Goal: Task Accomplishment & Management: Manage account settings

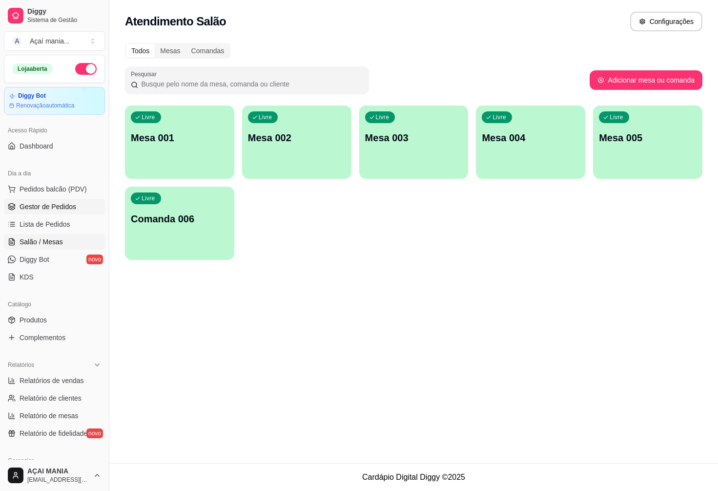
click at [53, 208] on span "Gestor de Pedidos" at bounding box center [48, 207] width 57 height 10
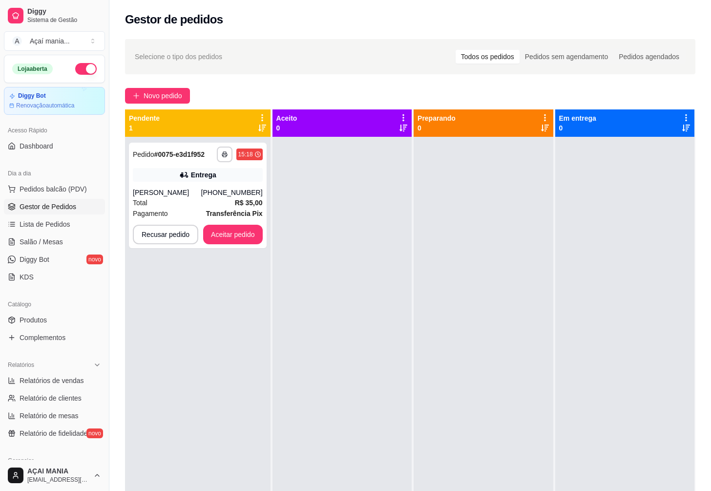
drag, startPoint x: 259, startPoint y: 396, endPoint x: 235, endPoint y: 397, distance: 24.4
click at [235, 397] on div "**********" at bounding box center [197, 382] width 145 height 491
click at [242, 232] on button "Aceitar pedido" at bounding box center [233, 235] width 60 height 20
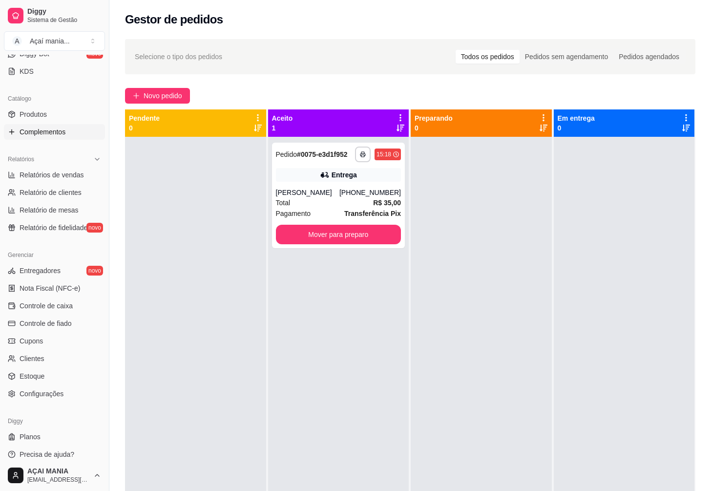
scroll to position [212, 0]
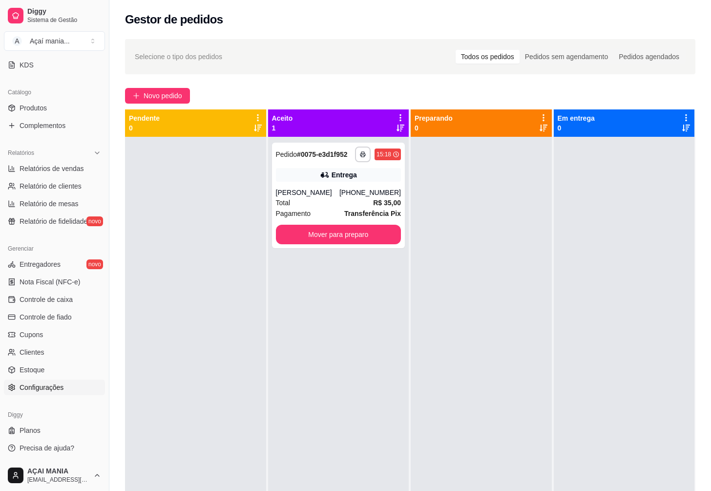
click at [55, 388] on span "Configurações" at bounding box center [42, 387] width 44 height 10
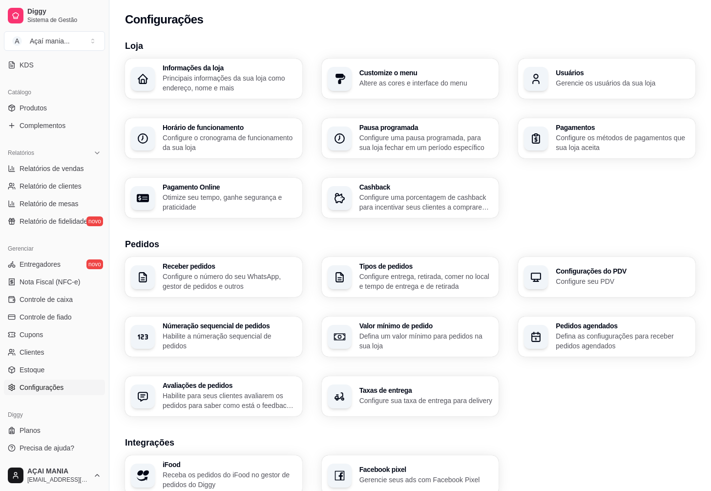
click at [208, 329] on h3 "Númeração sequencial de pedidos" at bounding box center [230, 325] width 134 height 7
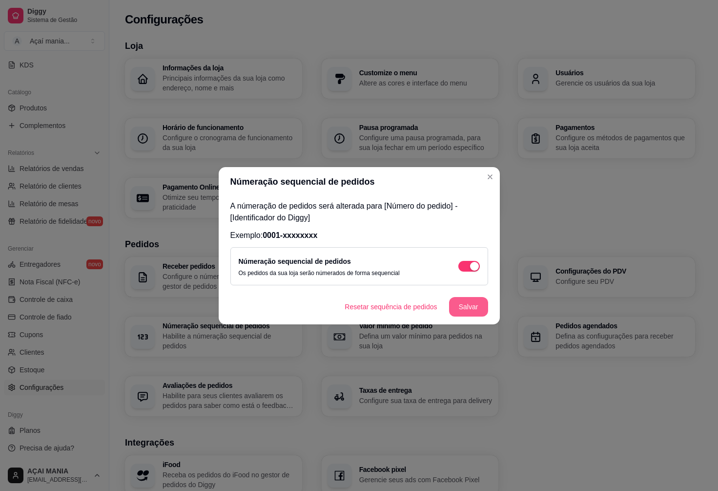
click at [462, 306] on button "Salvar" at bounding box center [468, 307] width 39 height 20
click at [417, 313] on button "Resetar sequência de pedidos" at bounding box center [391, 306] width 105 height 19
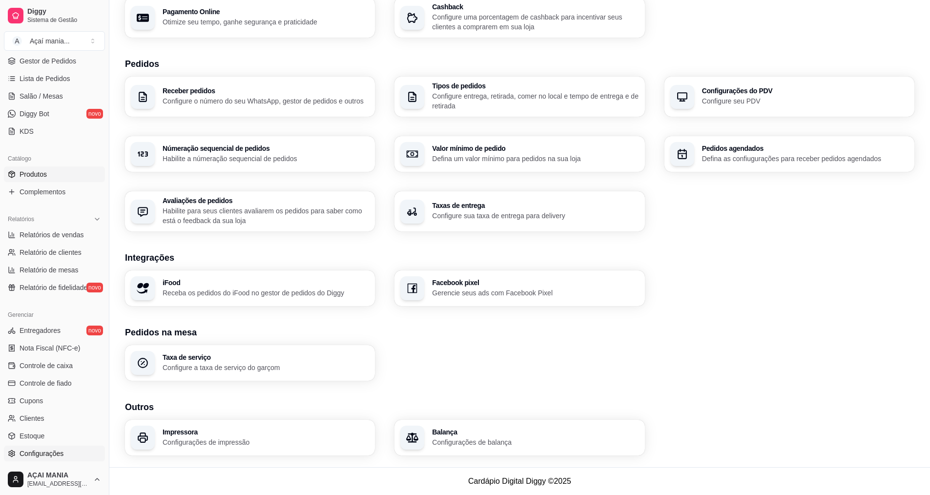
scroll to position [61, 0]
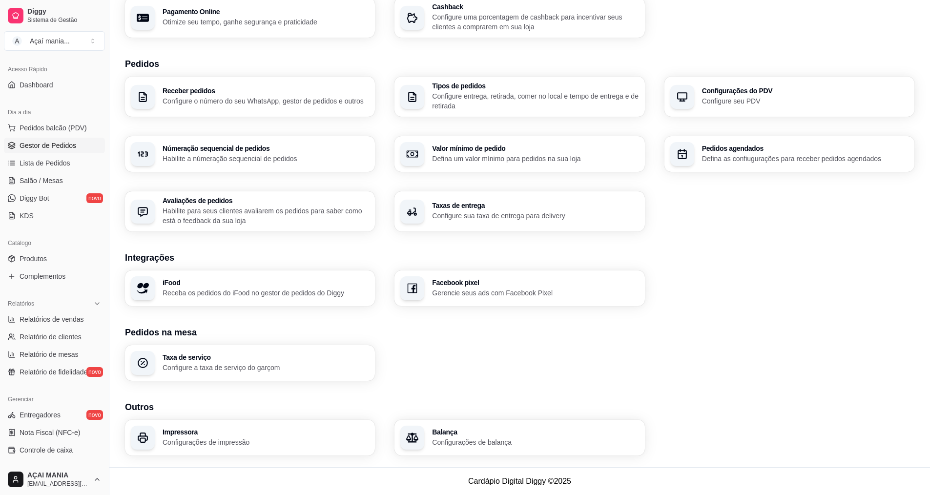
click at [56, 145] on span "Gestor de Pedidos" at bounding box center [48, 146] width 57 height 10
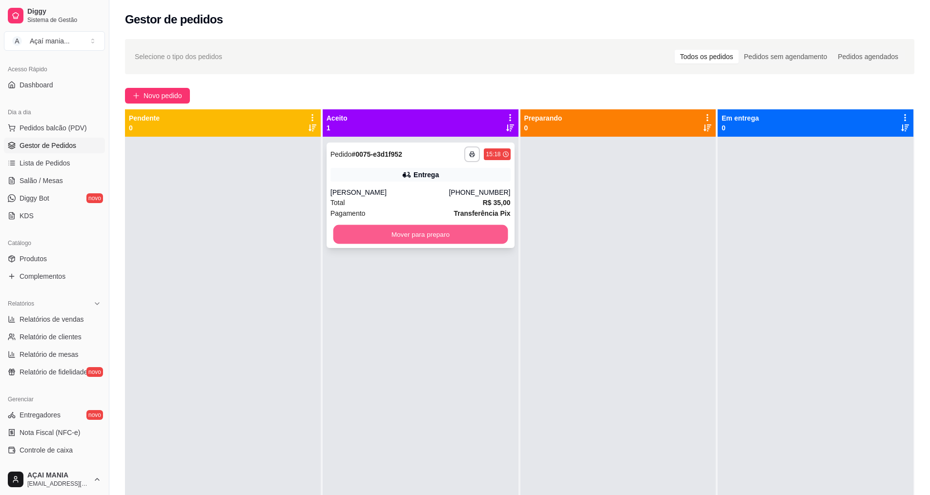
click at [405, 236] on button "Mover para preparo" at bounding box center [420, 234] width 175 height 19
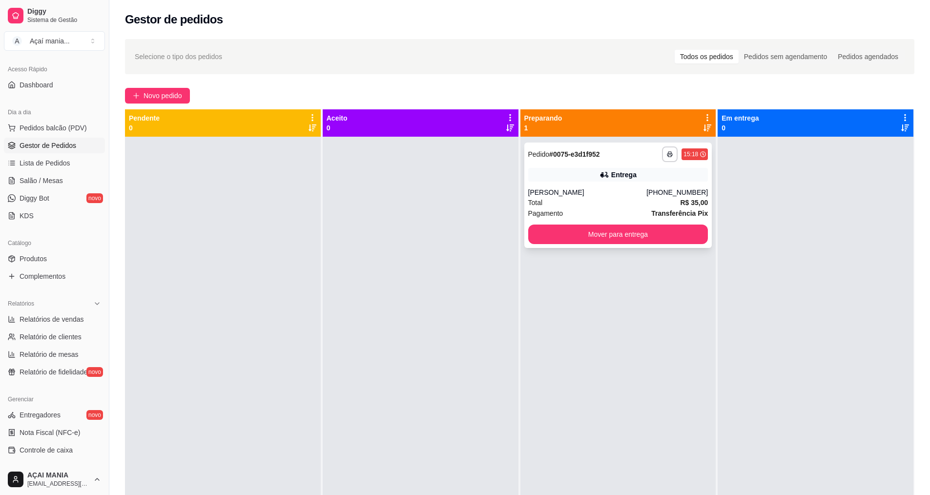
click at [572, 170] on div "Entrega" at bounding box center [618, 175] width 180 height 14
click at [72, 431] on span "Nota Fiscal (NFC-e)" at bounding box center [50, 433] width 61 height 10
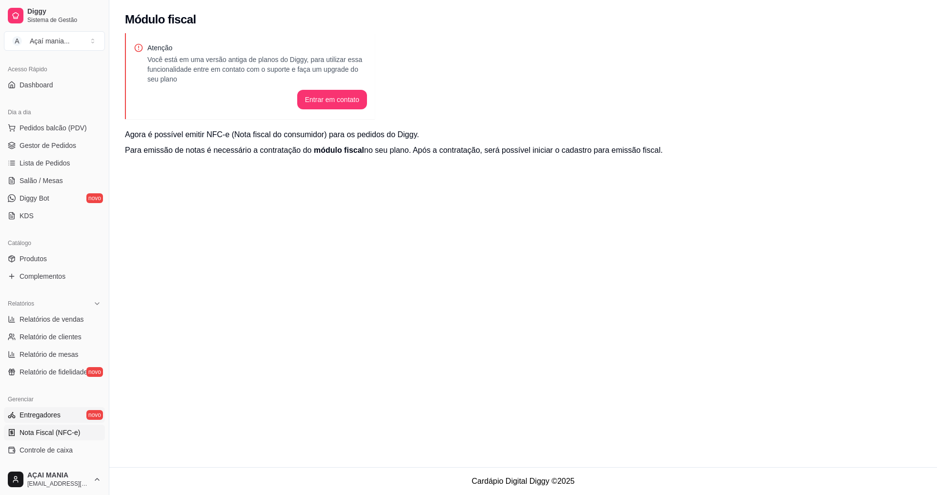
click at [41, 415] on span "Entregadores" at bounding box center [40, 415] width 41 height 10
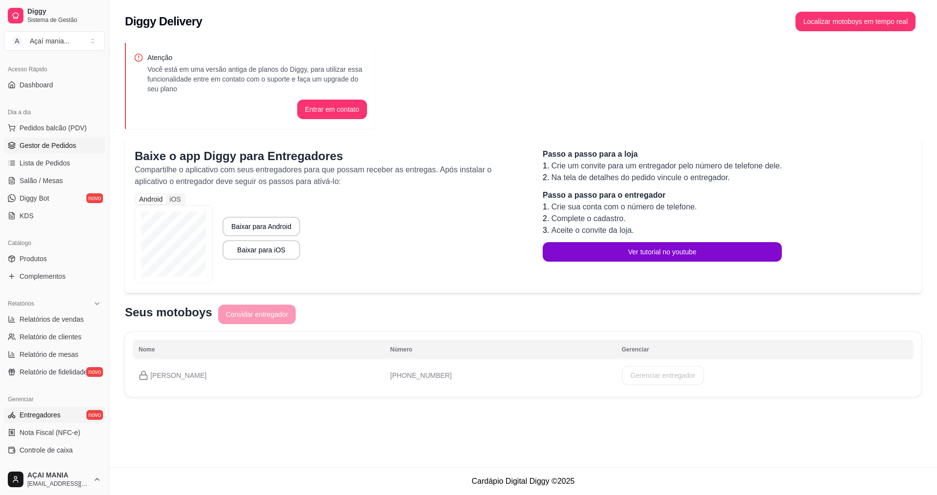
click at [51, 146] on span "Gestor de Pedidos" at bounding box center [48, 146] width 57 height 10
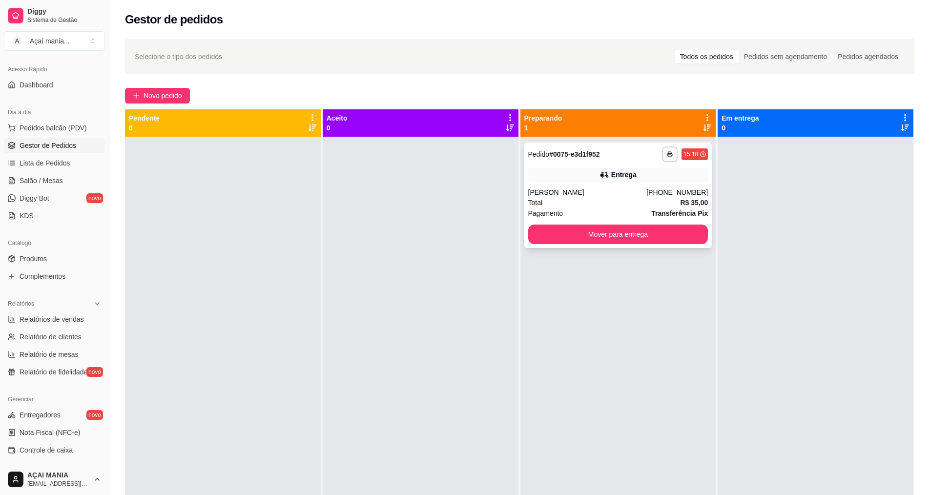
click at [654, 183] on div "**********" at bounding box center [618, 195] width 188 height 105
click at [614, 205] on div "Total R$ 35,00" at bounding box center [618, 202] width 180 height 11
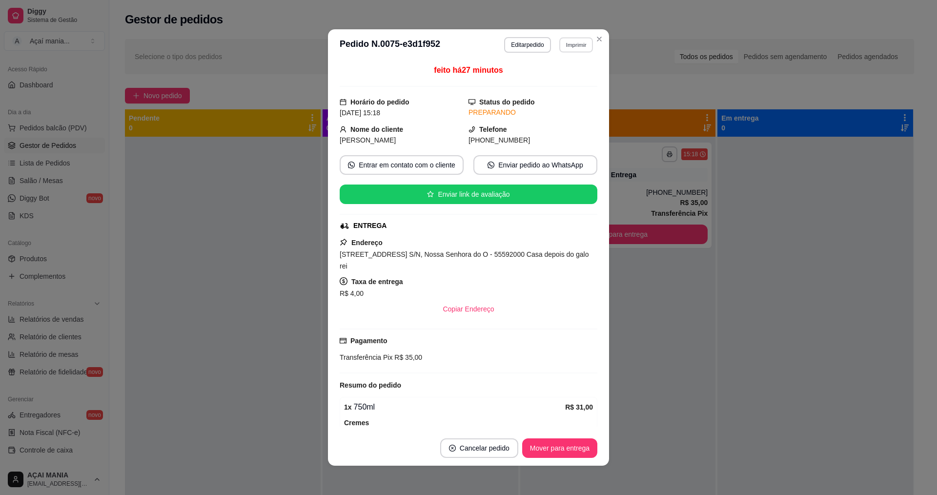
click at [576, 42] on button "Imprimir" at bounding box center [576, 44] width 34 height 15
click at [555, 79] on button "IMPRESSORA" at bounding box center [555, 79] width 71 height 16
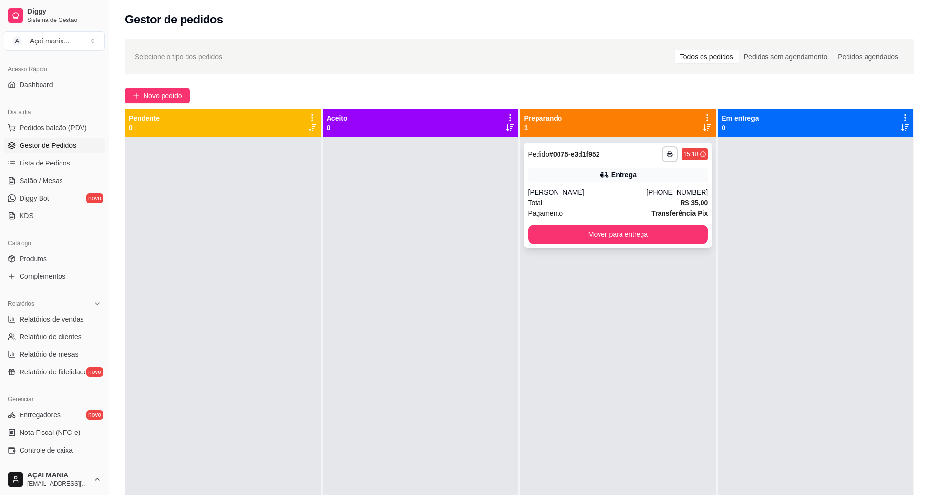
click at [651, 183] on div "**********" at bounding box center [618, 195] width 188 height 105
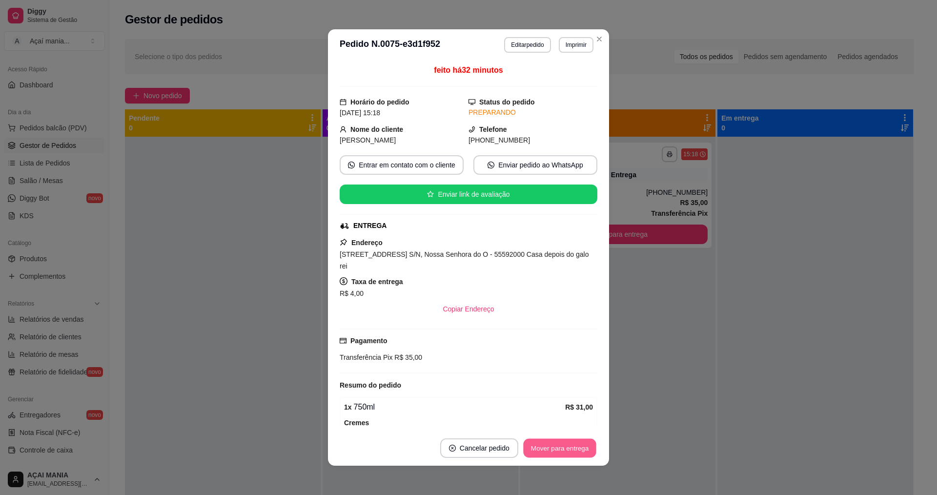
click at [551, 448] on button "Mover para entrega" at bounding box center [559, 448] width 73 height 19
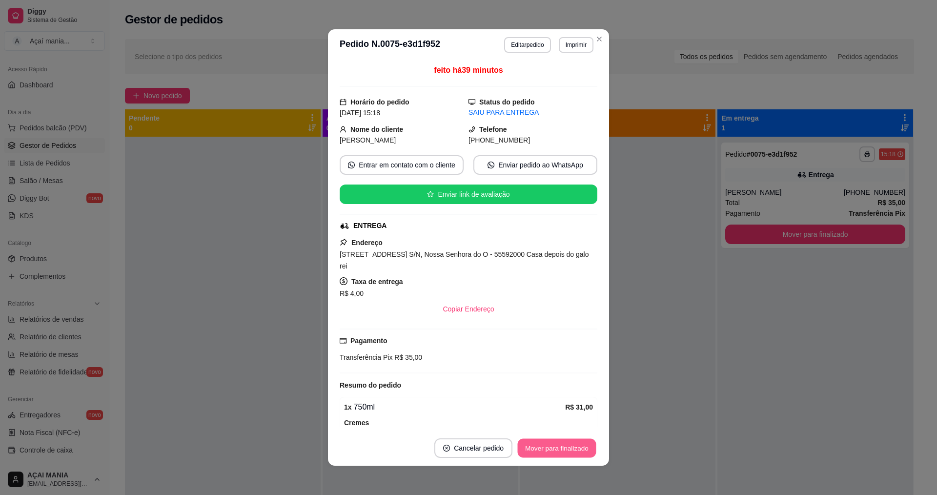
click at [561, 446] on button "Mover para finalizado" at bounding box center [557, 448] width 79 height 19
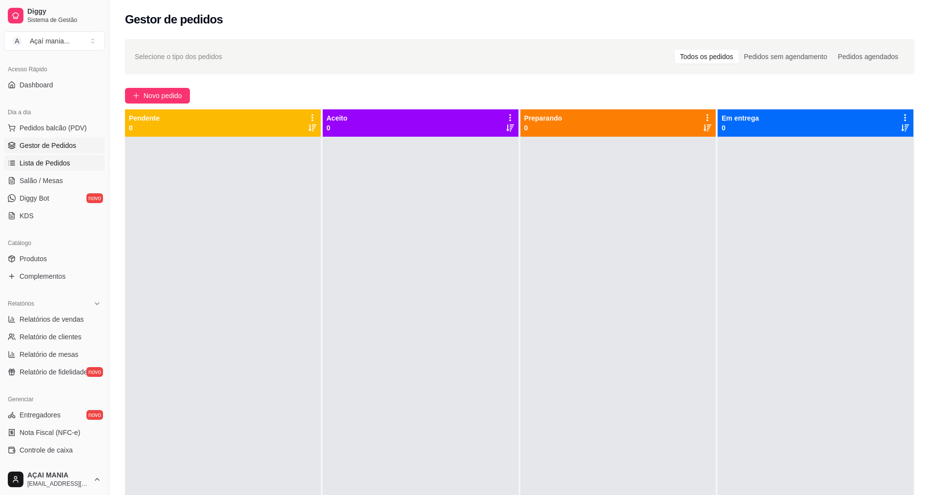
click at [56, 162] on span "Lista de Pedidos" at bounding box center [45, 163] width 51 height 10
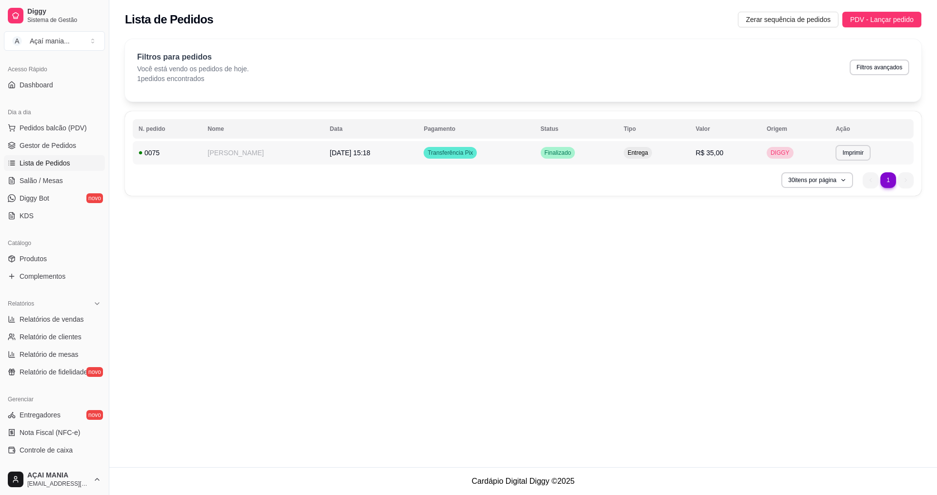
click at [710, 155] on button "Imprimir" at bounding box center [853, 153] width 35 height 16
click at [710, 186] on button "IMPRESSORA" at bounding box center [834, 187] width 71 height 16
drag, startPoint x: 632, startPoint y: 131, endPoint x: 578, endPoint y: 209, distance: 95.0
click at [578, 209] on div "**********" at bounding box center [523, 233] width 828 height 467
click at [555, 132] on th "Status" at bounding box center [576, 129] width 83 height 20
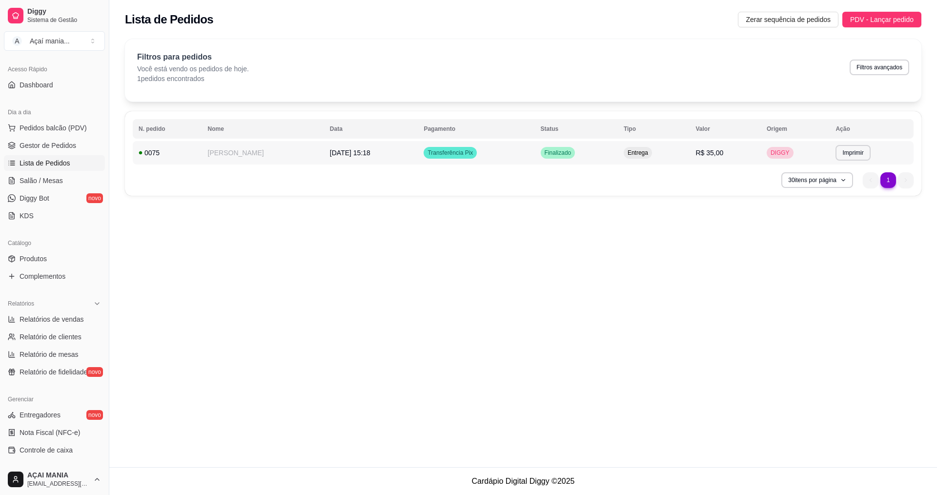
click at [242, 145] on td "[PERSON_NAME]" at bounding box center [263, 152] width 122 height 23
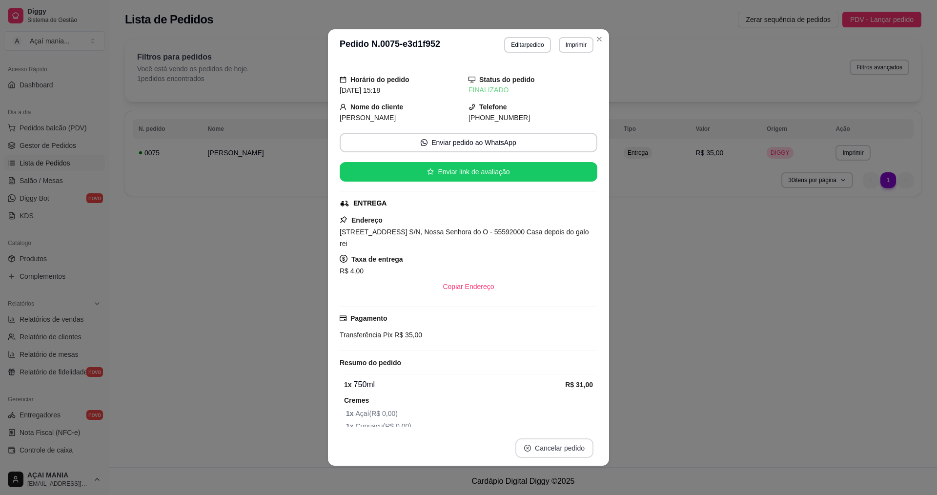
click at [544, 449] on button "Cancelar pedido" at bounding box center [554, 448] width 78 height 20
click at [573, 419] on button "Sim" at bounding box center [578, 423] width 38 height 19
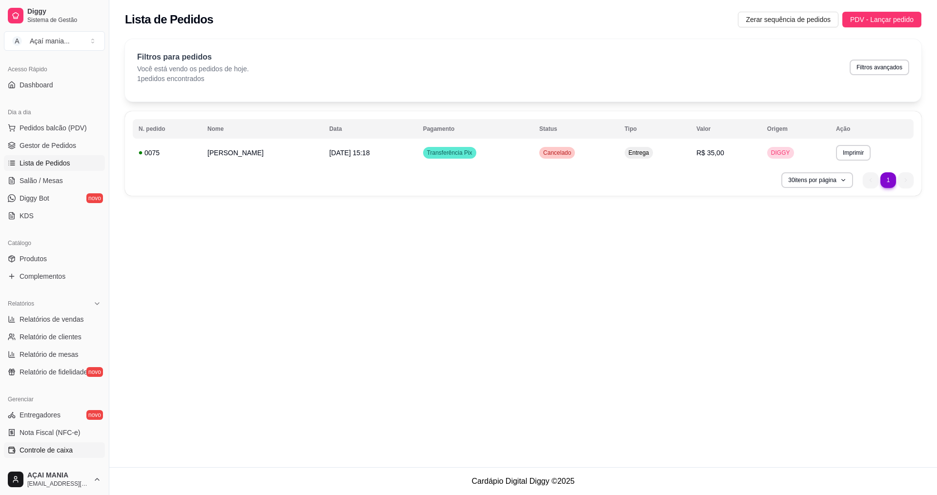
drag, startPoint x: 62, startPoint y: 451, endPoint x: 59, endPoint y: 448, distance: 5.2
click at [61, 451] on span "Controle de caixa" at bounding box center [46, 450] width 53 height 10
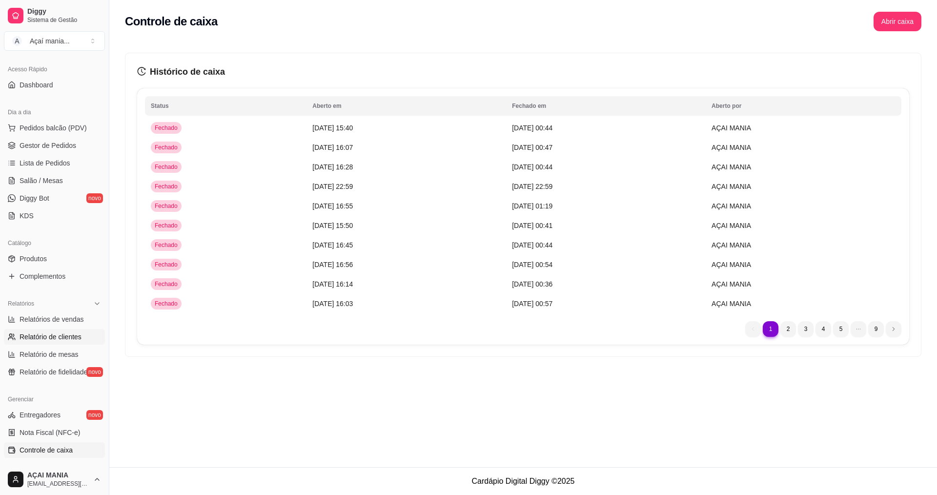
click at [63, 333] on span "Relatório de clientes" at bounding box center [51, 337] width 62 height 10
select select "30"
select select "HIGHEST_TOTAL_SPENT_WITH_ORDERS"
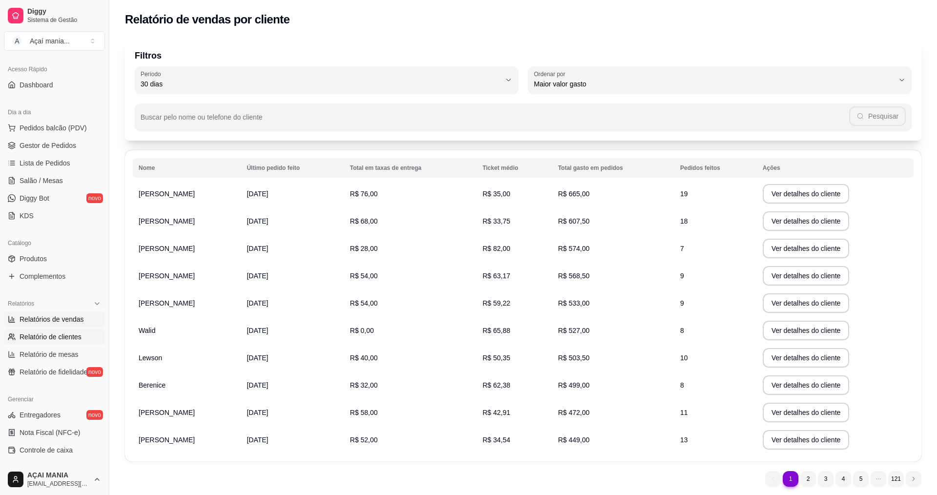
click at [48, 325] on link "Relatórios de vendas" at bounding box center [54, 319] width 101 height 16
select select "ALL"
select select "0"
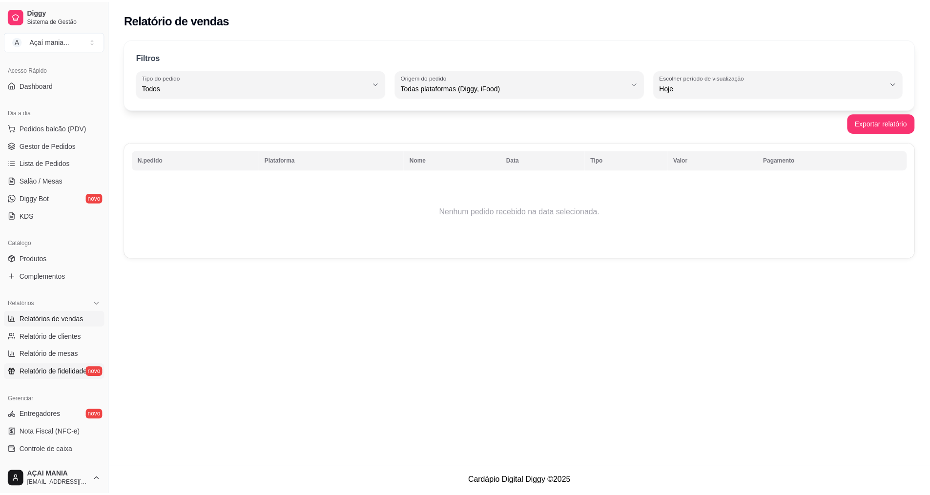
scroll to position [110, 0]
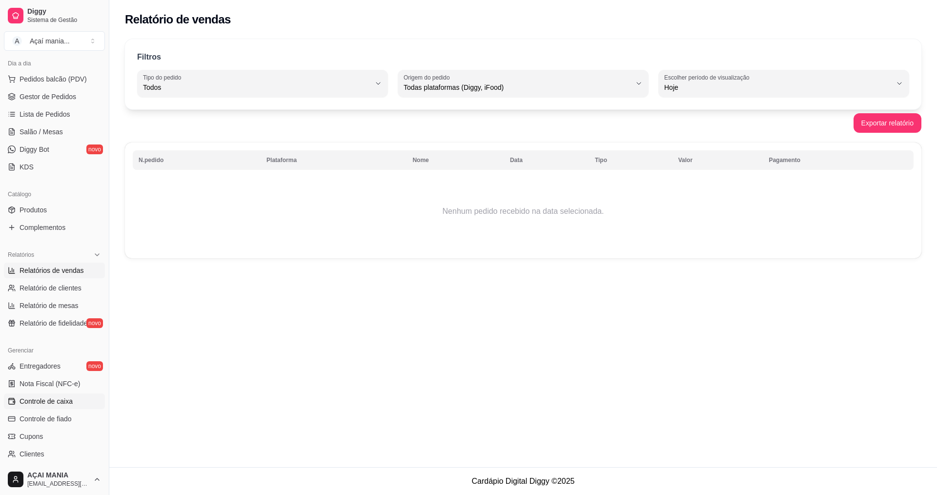
click at [49, 403] on span "Controle de caixa" at bounding box center [46, 401] width 53 height 10
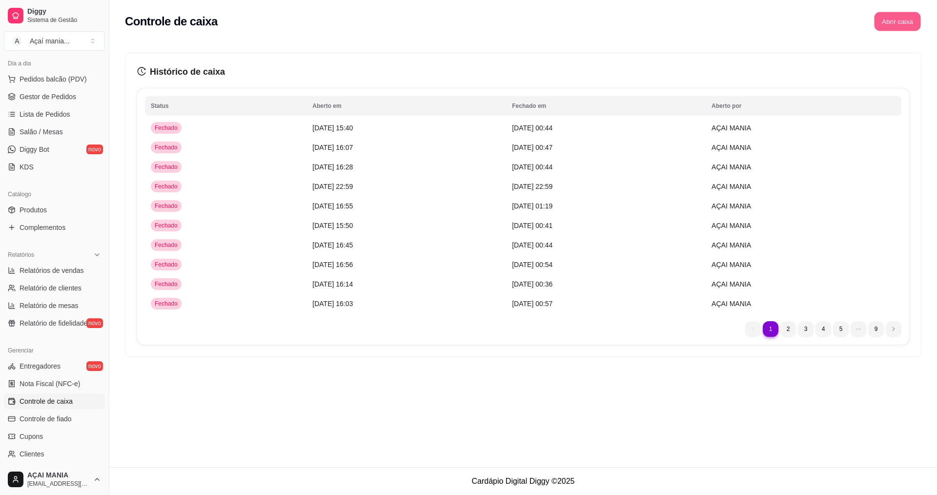
click at [710, 22] on button "Abrir caixa" at bounding box center [897, 21] width 46 height 19
click at [67, 401] on span "Controle de caixa" at bounding box center [46, 401] width 53 height 10
click at [710, 20] on button "Abrir caixa" at bounding box center [898, 22] width 48 height 20
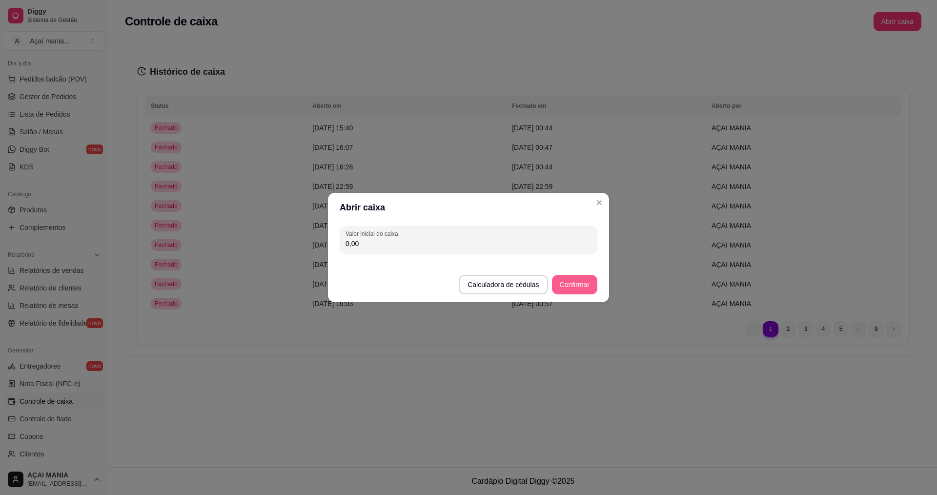
click at [590, 287] on button "Confirmar" at bounding box center [574, 285] width 45 height 20
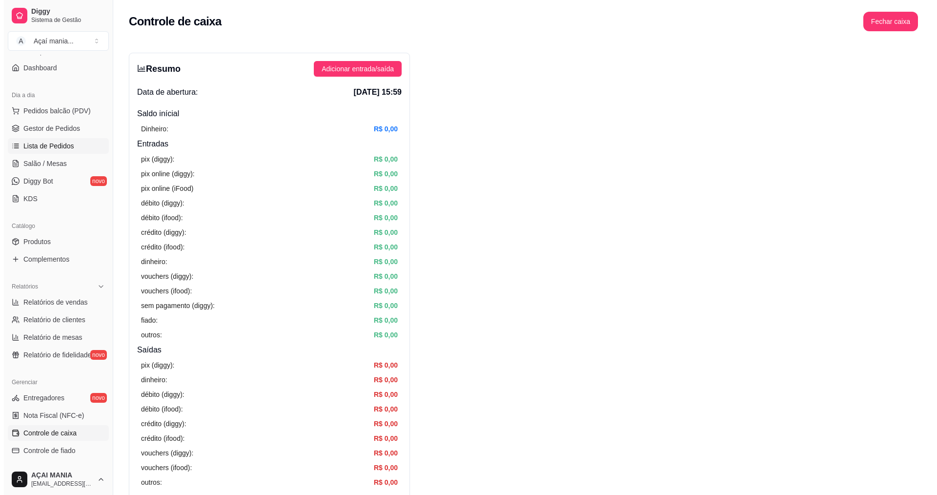
scroll to position [61, 0]
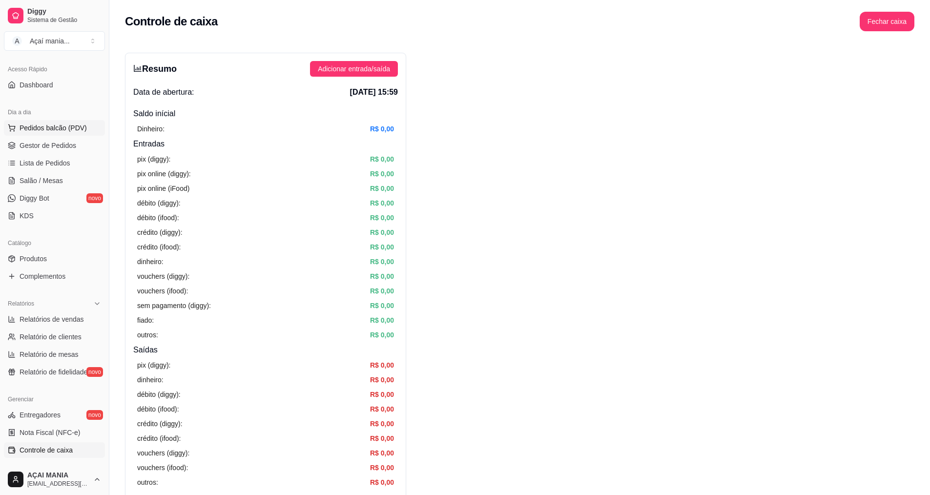
click at [52, 130] on span "Pedidos balcão (PDV)" at bounding box center [53, 128] width 67 height 10
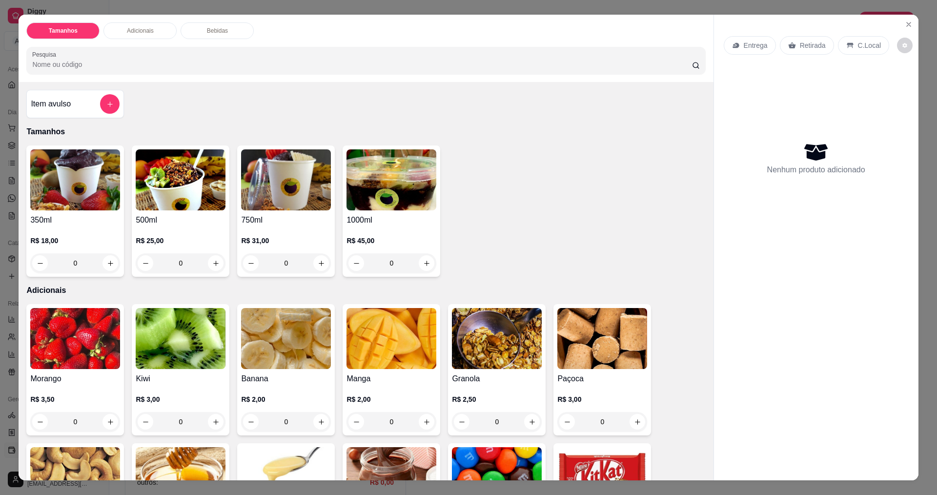
click at [319, 263] on div "0" at bounding box center [286, 263] width 90 height 20
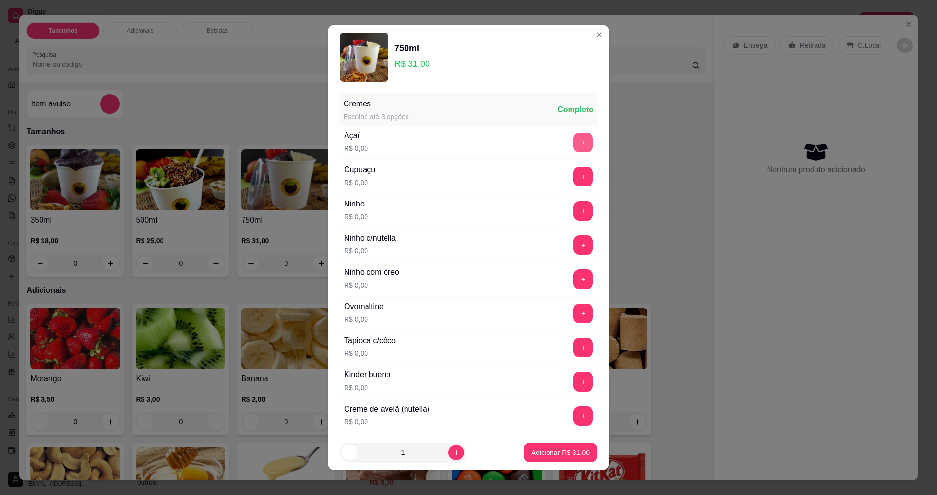
click at [573, 136] on button "+" at bounding box center [583, 143] width 20 height 20
click at [573, 137] on button "+" at bounding box center [583, 143] width 20 height 20
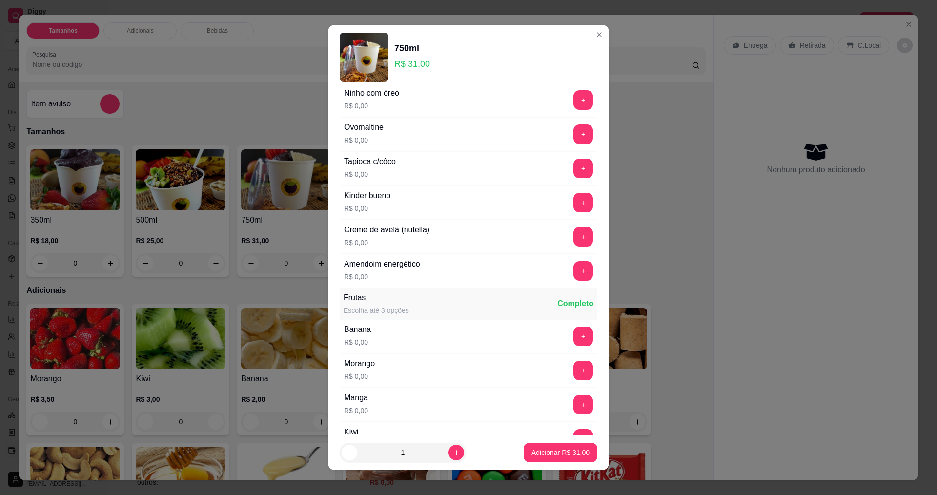
scroll to position [293, 0]
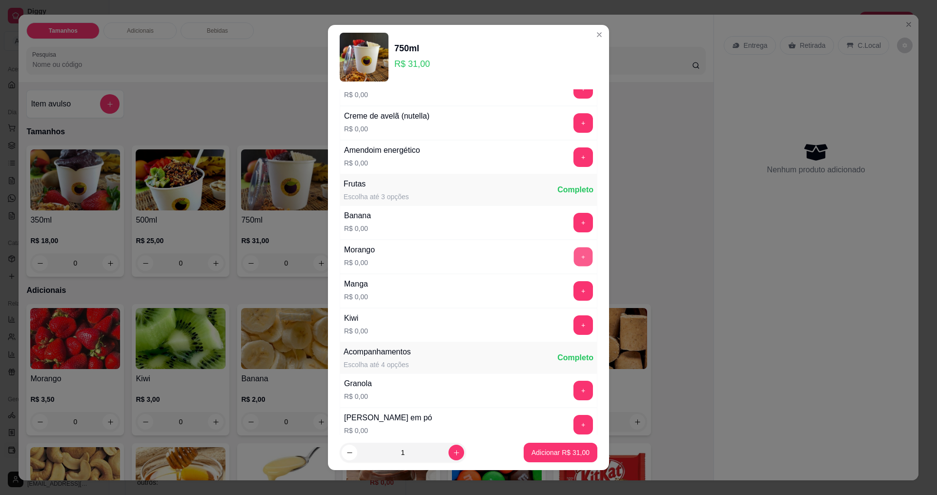
click at [574, 259] on button "+" at bounding box center [583, 256] width 19 height 19
click at [574, 290] on button "+" at bounding box center [583, 290] width 19 height 19
click at [573, 321] on button "+" at bounding box center [583, 325] width 20 height 20
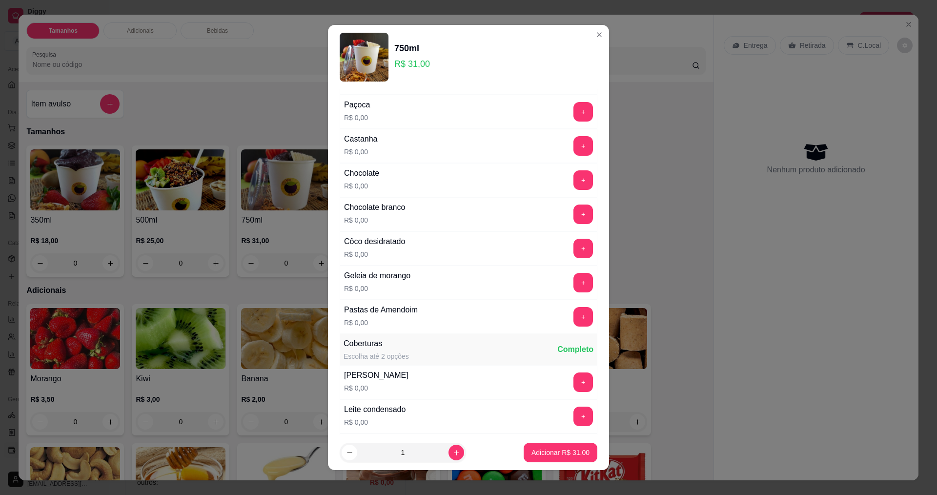
scroll to position [879, 0]
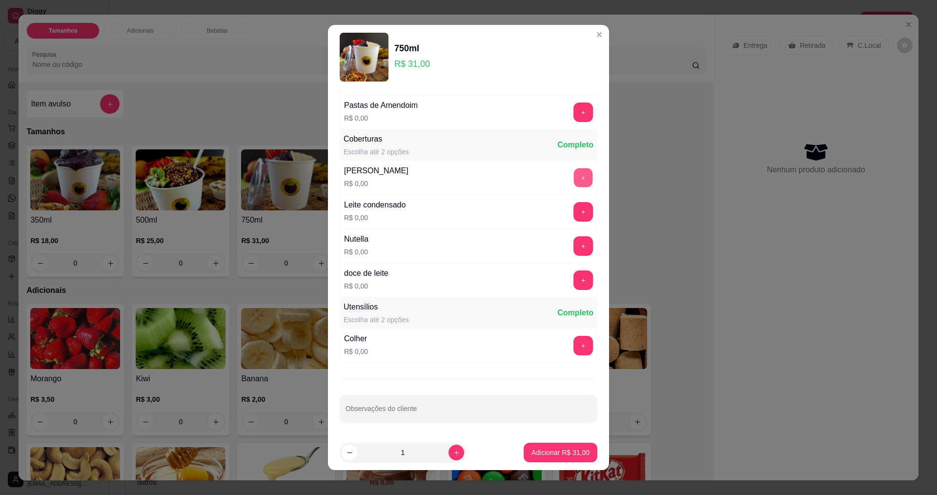
click at [574, 180] on button "+" at bounding box center [583, 177] width 19 height 19
click at [574, 343] on button "+" at bounding box center [583, 345] width 19 height 19
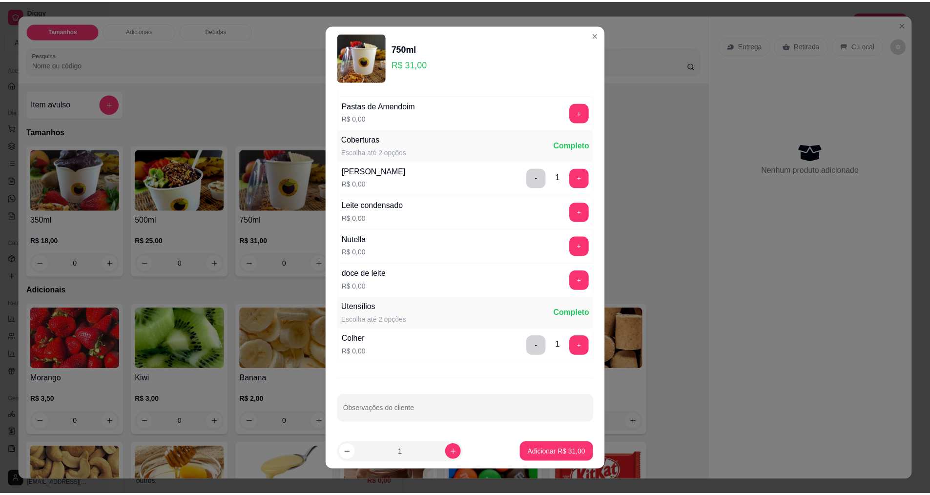
scroll to position [879, 0]
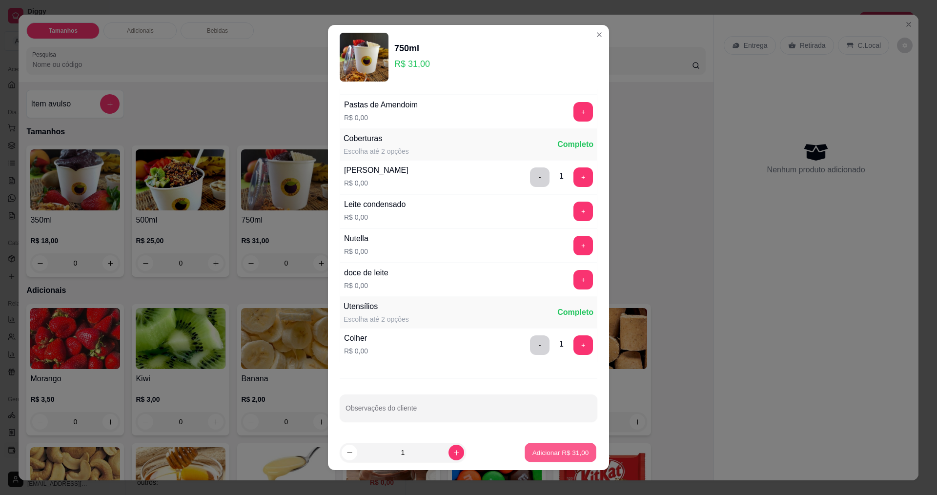
click at [540, 450] on p "Adicionar R$ 31,00" at bounding box center [560, 452] width 57 height 9
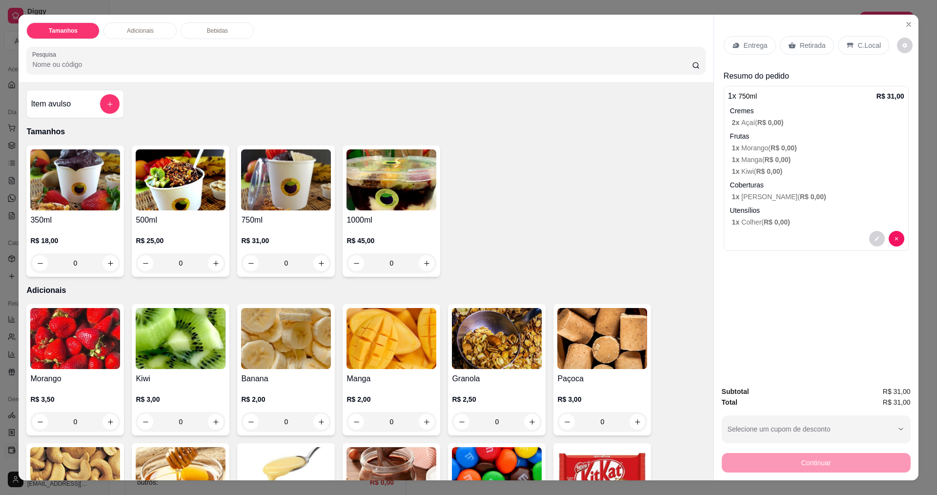
click at [710, 44] on p "C.Local" at bounding box center [869, 46] width 23 height 10
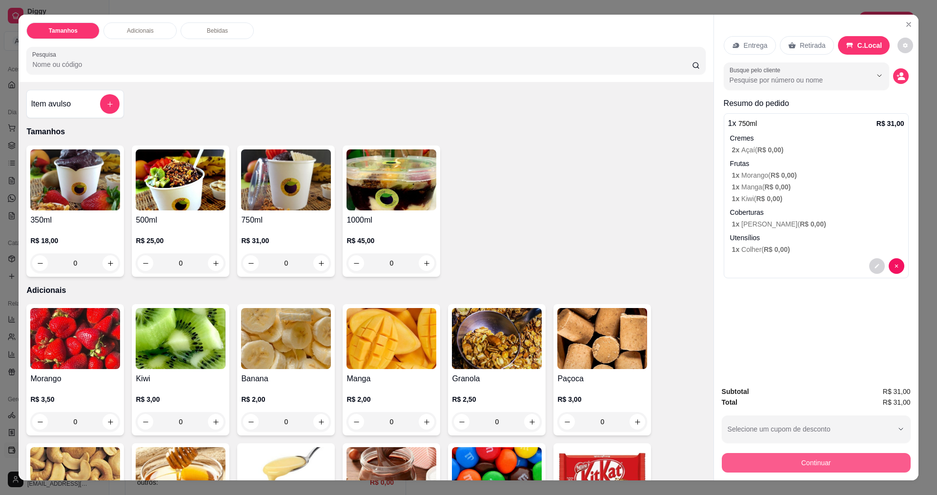
click at [710, 464] on button "Continuar" at bounding box center [816, 463] width 189 height 20
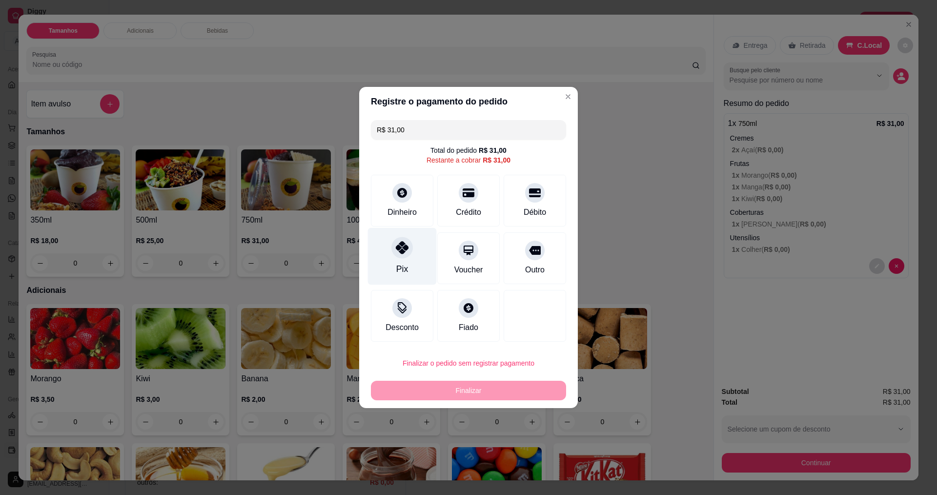
click at [391, 262] on div "Pix" at bounding box center [402, 256] width 69 height 57
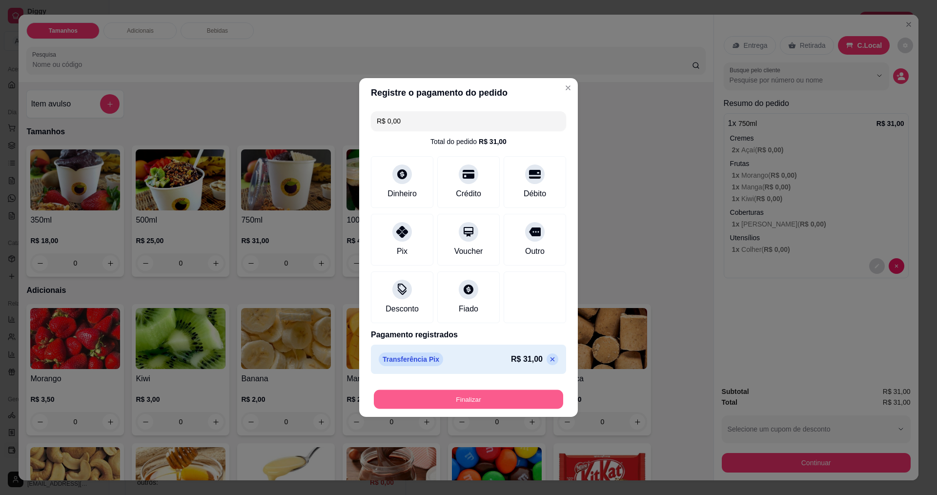
click at [456, 398] on button "Finalizar" at bounding box center [468, 399] width 189 height 19
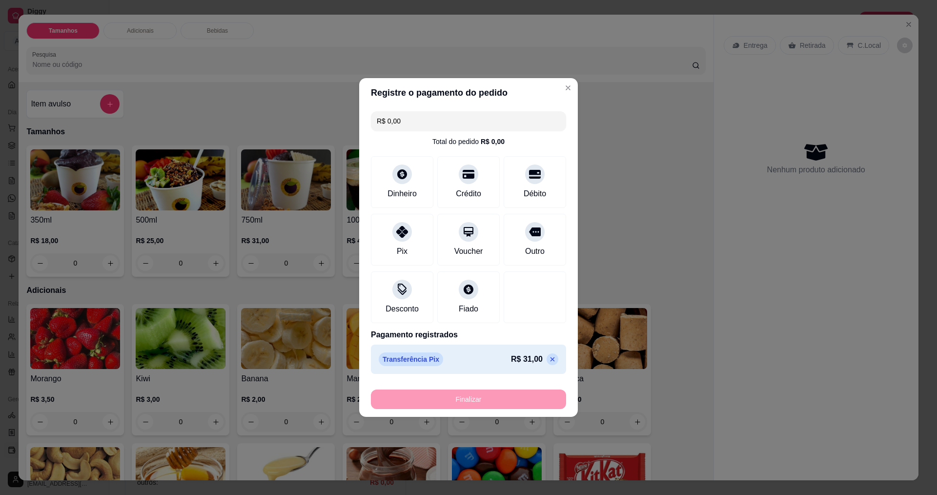
type input "-R$ 31,00"
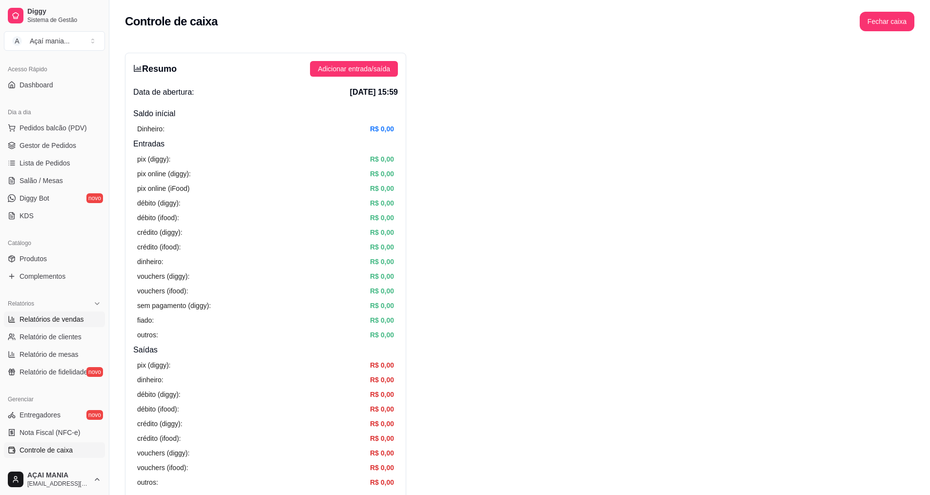
click at [42, 317] on span "Relatórios de vendas" at bounding box center [52, 319] width 64 height 10
select select "ALL"
select select "0"
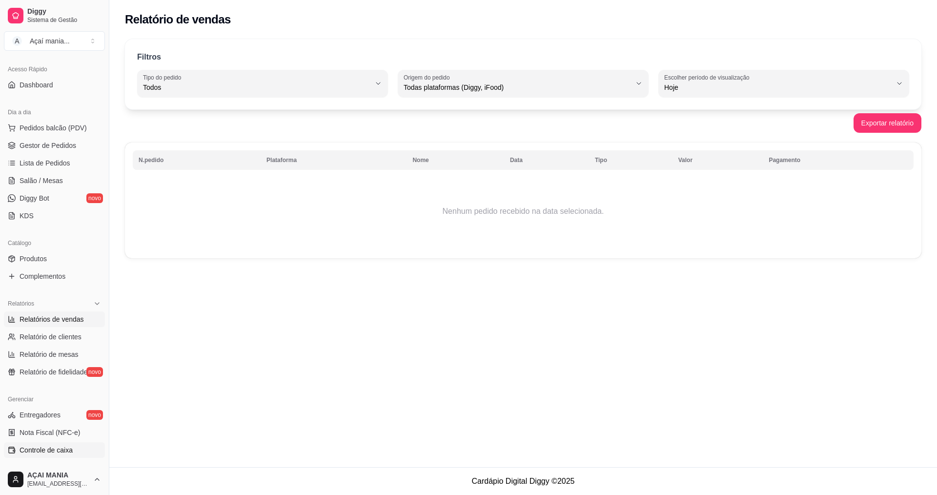
click at [55, 457] on link "Controle de caixa" at bounding box center [54, 450] width 101 height 16
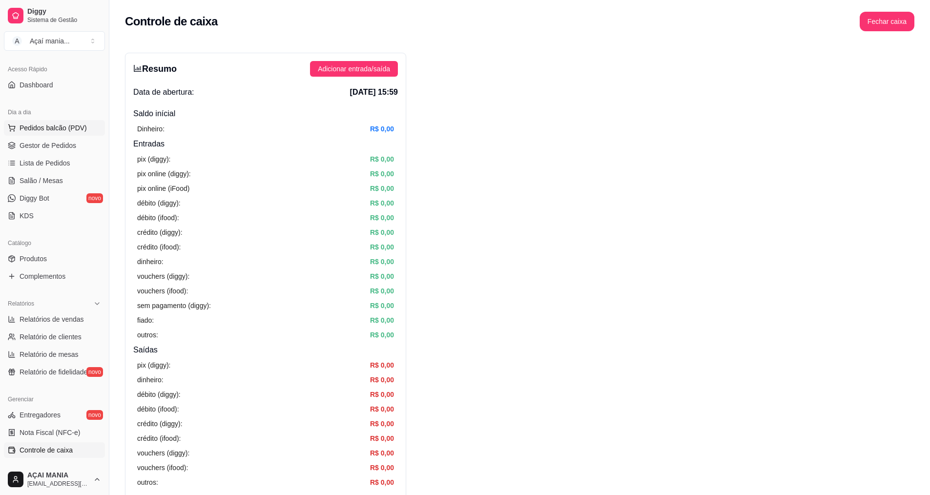
click at [67, 128] on span "Pedidos balcão (PDV)" at bounding box center [53, 128] width 67 height 10
click at [77, 141] on link "Gestor de Pedidos" at bounding box center [54, 146] width 101 height 16
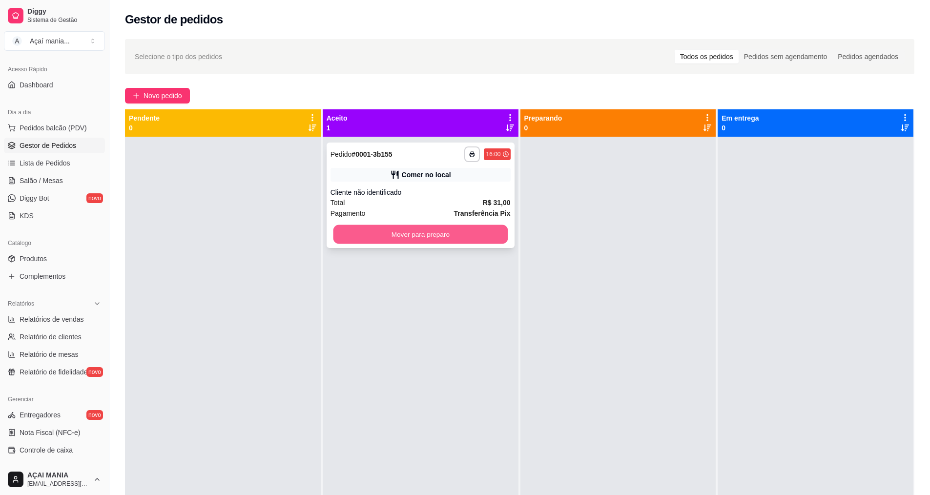
click at [457, 237] on button "Mover para preparo" at bounding box center [420, 234] width 175 height 19
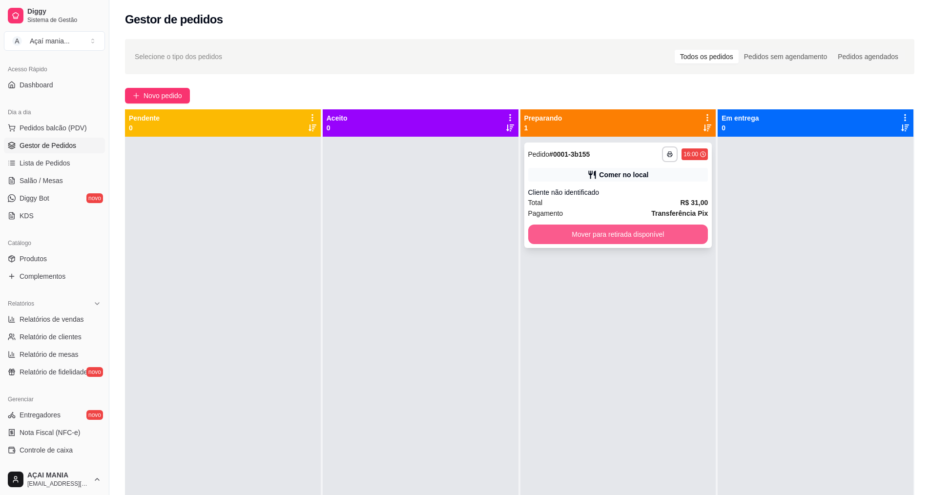
click at [676, 227] on button "Mover para retirada disponível" at bounding box center [618, 235] width 180 height 20
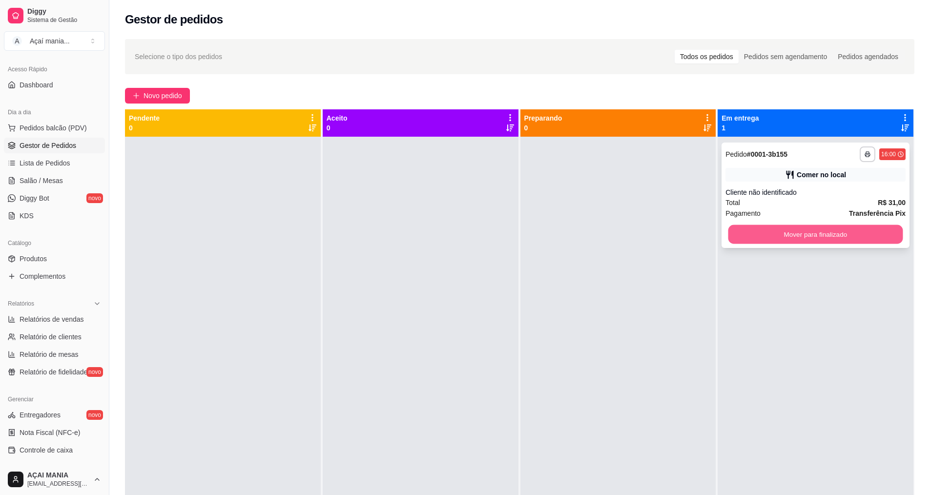
click at [710, 228] on button "Mover para finalizado" at bounding box center [815, 234] width 175 height 19
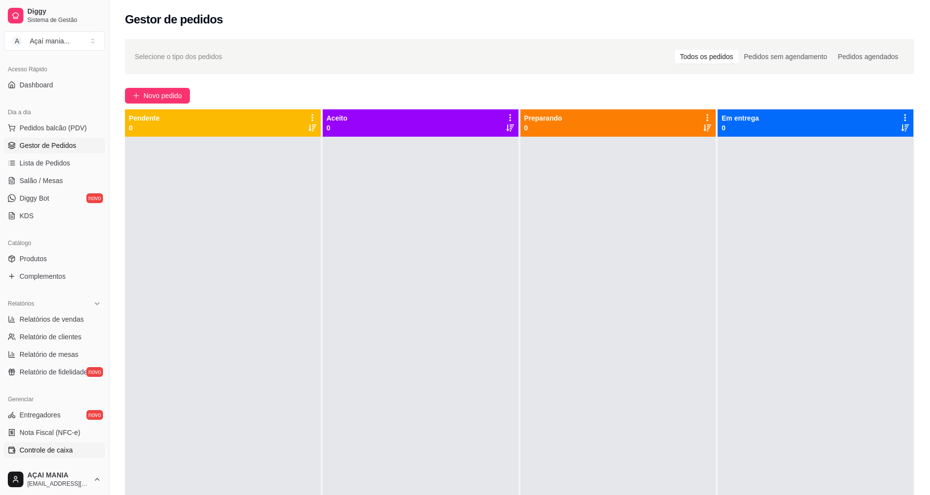
click at [58, 446] on span "Controle de caixa" at bounding box center [46, 450] width 53 height 10
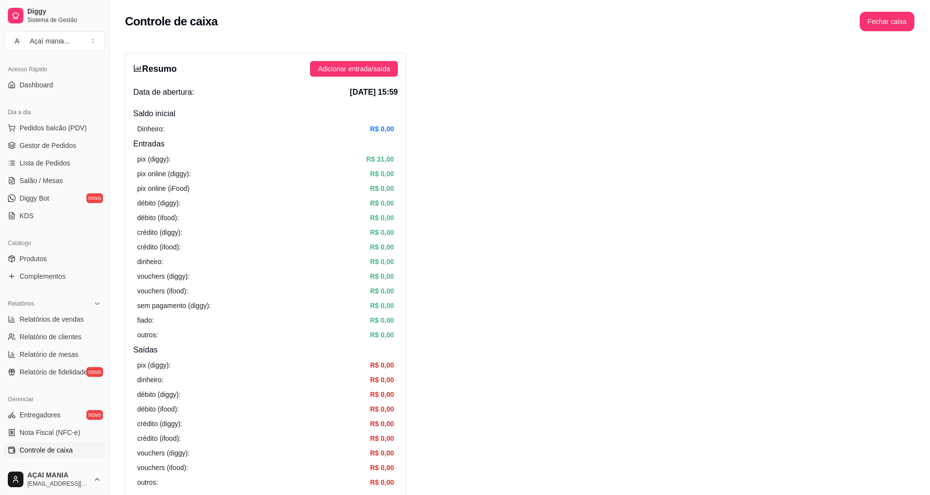
click at [41, 137] on ul "Pedidos balcão (PDV) Gestor de Pedidos Lista de Pedidos Salão / Mesas Diggy Bot…" at bounding box center [54, 171] width 101 height 103
click at [48, 130] on span "Pedidos balcão (PDV)" at bounding box center [53, 128] width 67 height 10
click at [77, 142] on link "Gestor de Pedidos" at bounding box center [54, 146] width 101 height 16
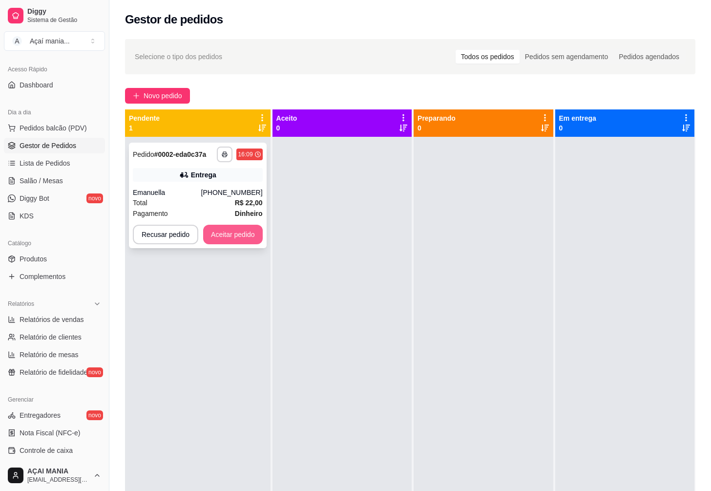
click at [225, 233] on button "Aceitar pedido" at bounding box center [233, 235] width 60 height 20
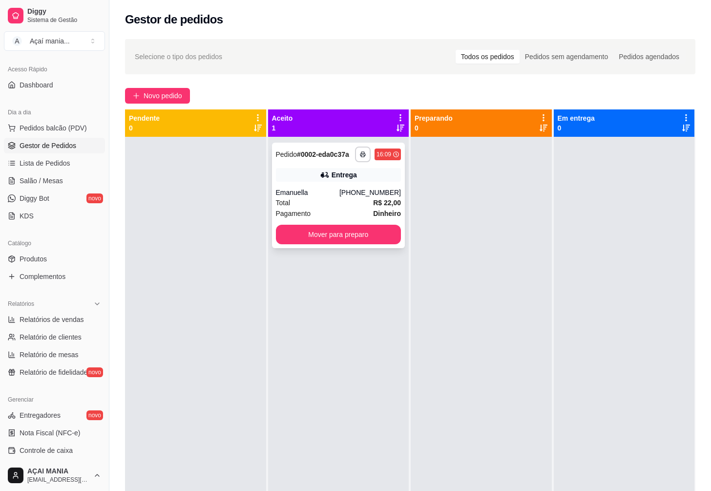
click at [323, 182] on div "**********" at bounding box center [338, 195] width 133 height 105
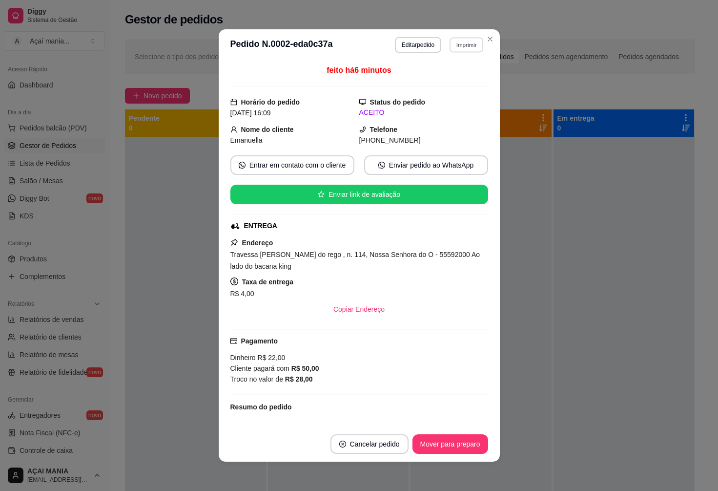
click at [460, 46] on button "Imprimir" at bounding box center [467, 44] width 34 height 15
click at [460, 78] on button "IMPRESSORA" at bounding box center [445, 78] width 68 height 15
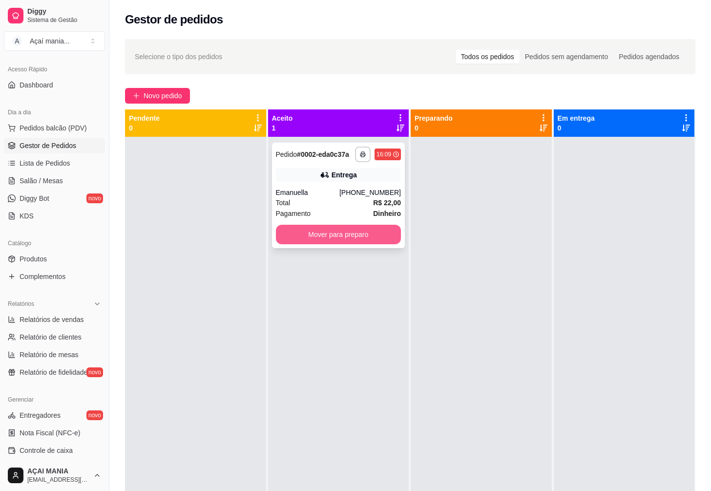
click at [342, 237] on button "Mover para preparo" at bounding box center [338, 235] width 125 height 20
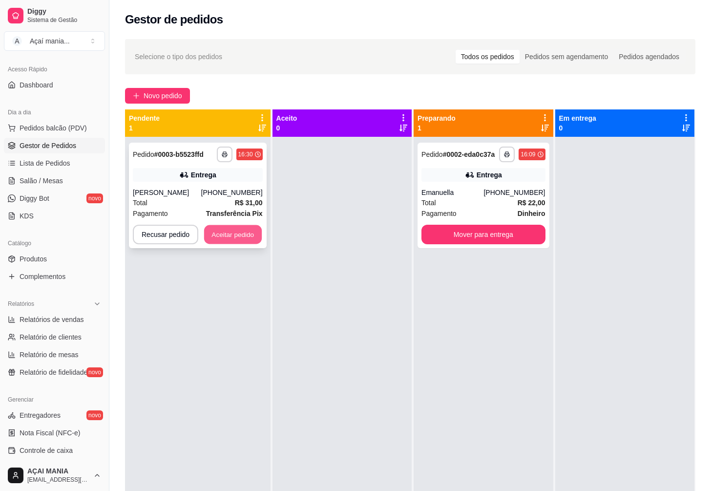
click at [236, 237] on button "Aceitar pedido" at bounding box center [233, 234] width 58 height 19
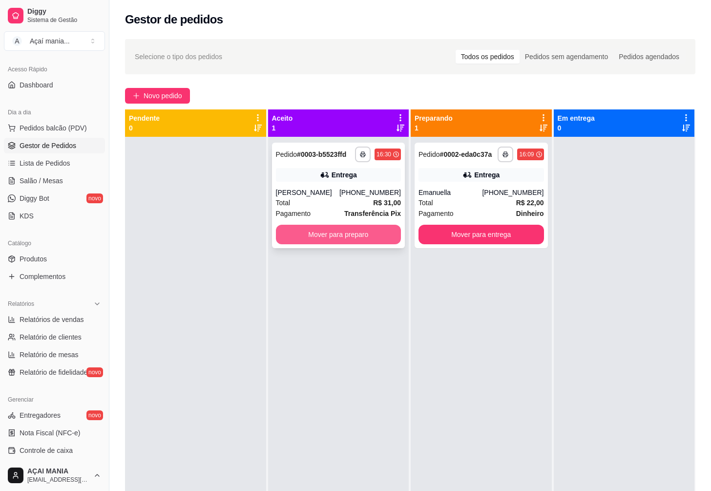
click at [353, 235] on button "Mover para preparo" at bounding box center [338, 235] width 125 height 20
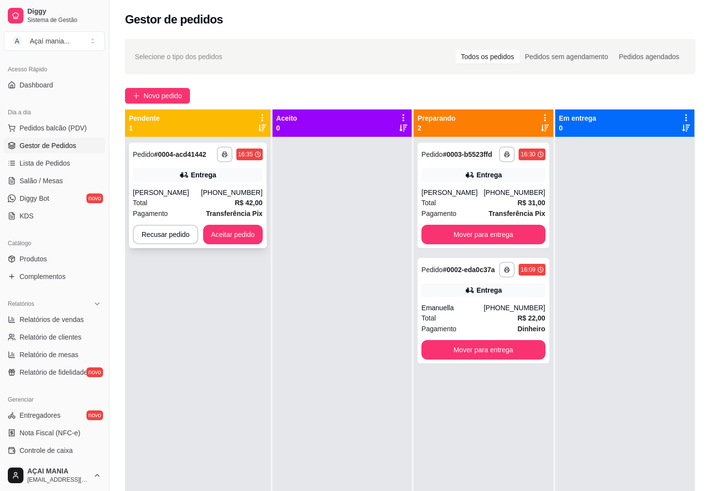
click at [180, 194] on div "[PERSON_NAME]" at bounding box center [167, 192] width 68 height 10
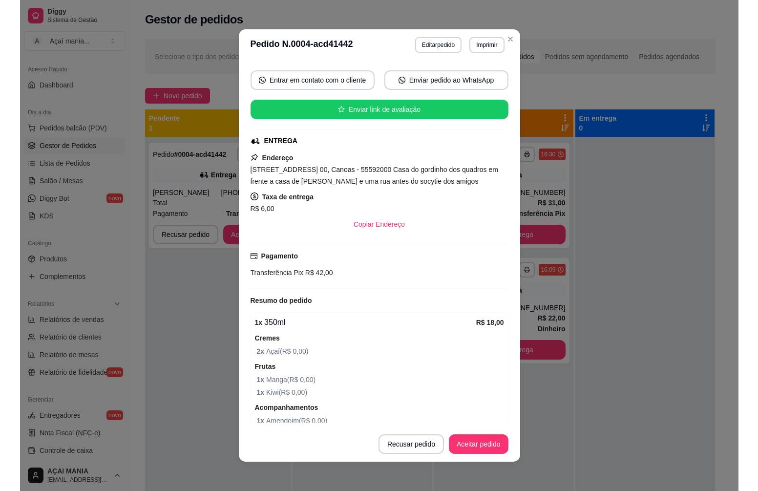
scroll to position [56, 0]
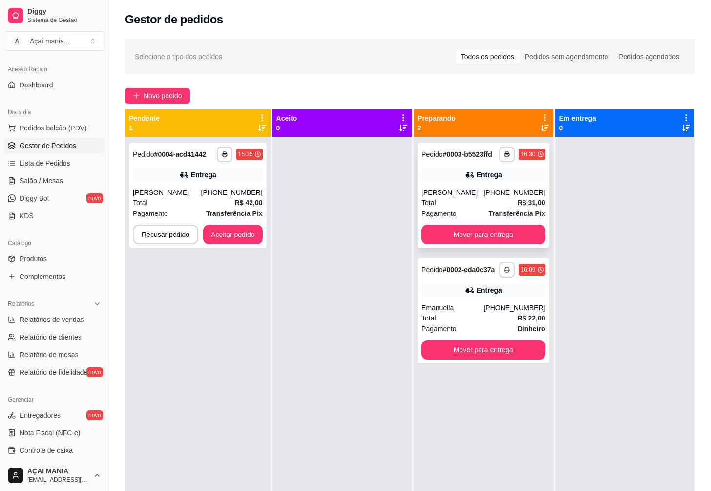
click at [464, 200] on div "Total R$ 31,00" at bounding box center [482, 202] width 123 height 11
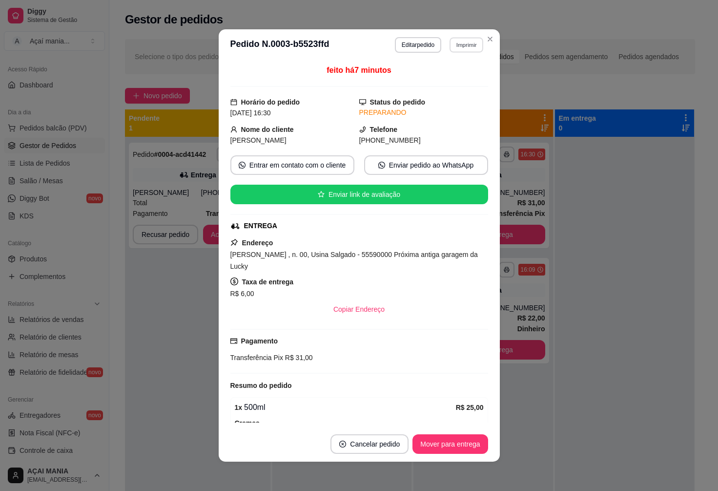
click at [462, 47] on button "Imprimir" at bounding box center [467, 44] width 34 height 15
click at [457, 82] on button "IMPRESSORA" at bounding box center [445, 78] width 68 height 15
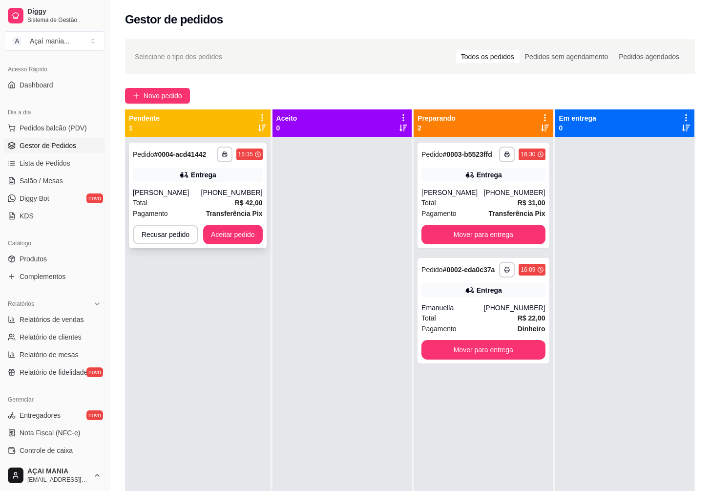
click at [219, 188] on div "[PHONE_NUMBER]" at bounding box center [231, 192] width 61 height 10
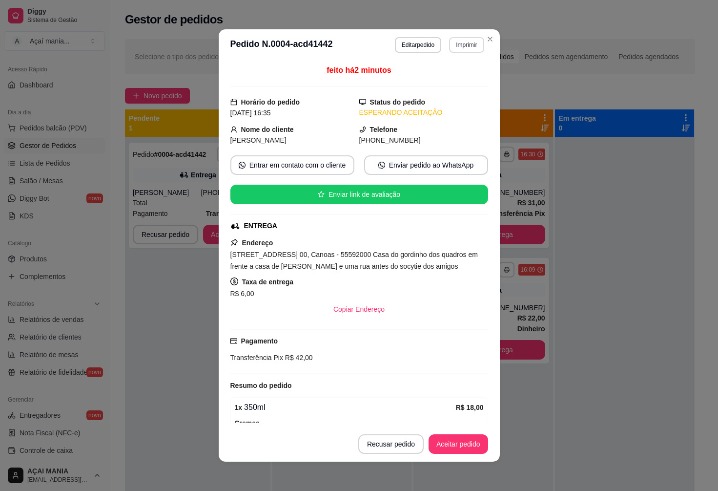
click at [464, 46] on button "Imprimir" at bounding box center [466, 45] width 35 height 16
click at [464, 46] on button "Imprimir" at bounding box center [467, 44] width 34 height 15
click at [461, 49] on button "Imprimir" at bounding box center [467, 44] width 34 height 15
click at [459, 82] on button "IMPRESSORA" at bounding box center [445, 78] width 68 height 15
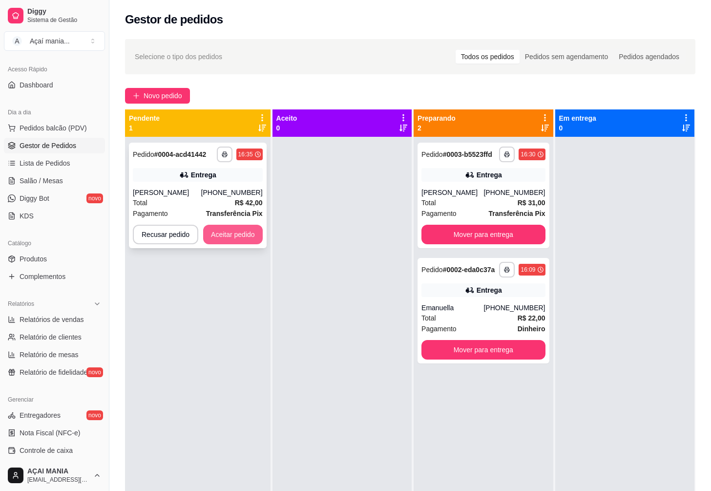
click at [224, 233] on button "Aceitar pedido" at bounding box center [233, 235] width 60 height 20
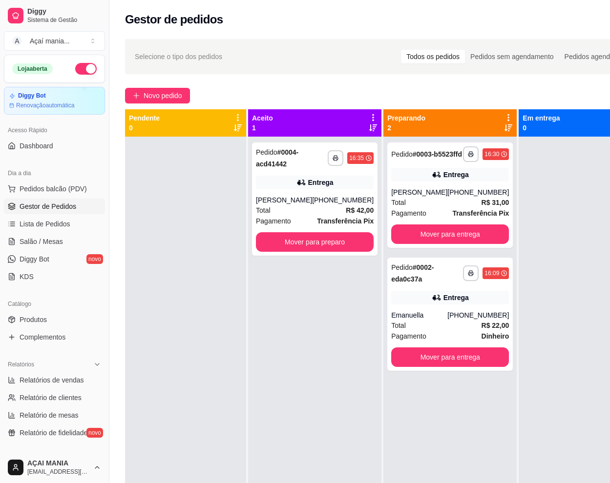
click at [0, 211] on div "Dia a dia Pedidos balcão (PDV) Gestor de Pedidos Lista de Pedidos Salão / Mesas…" at bounding box center [54, 225] width 109 height 127
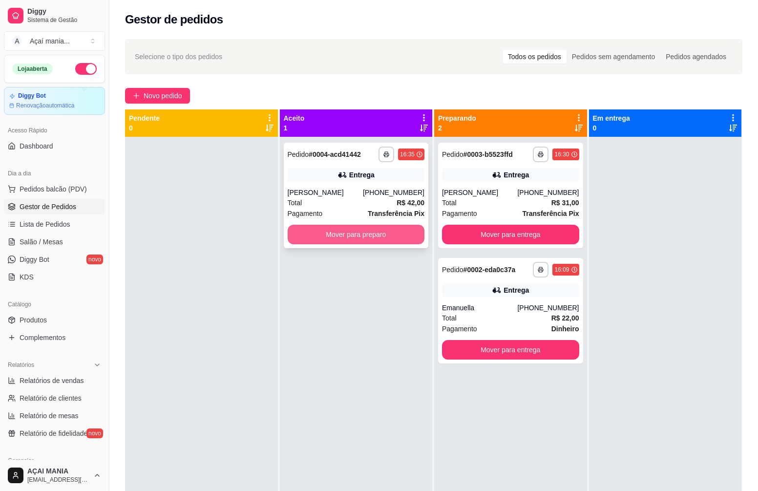
click at [375, 233] on button "Mover para preparo" at bounding box center [355, 235] width 137 height 20
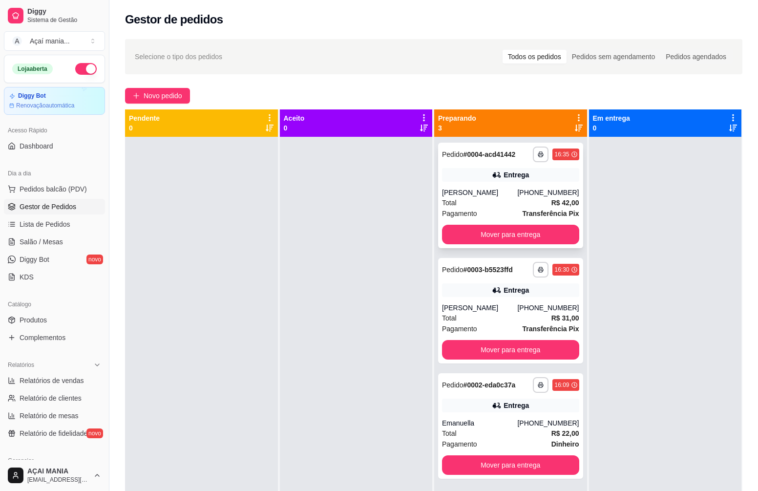
click at [492, 226] on button "Mover para entrega" at bounding box center [510, 235] width 137 height 20
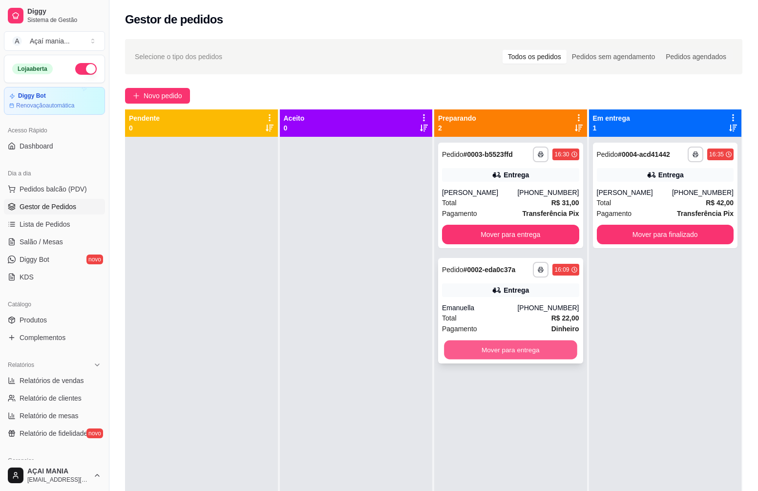
click at [518, 354] on button "Mover para entrega" at bounding box center [510, 349] width 133 height 19
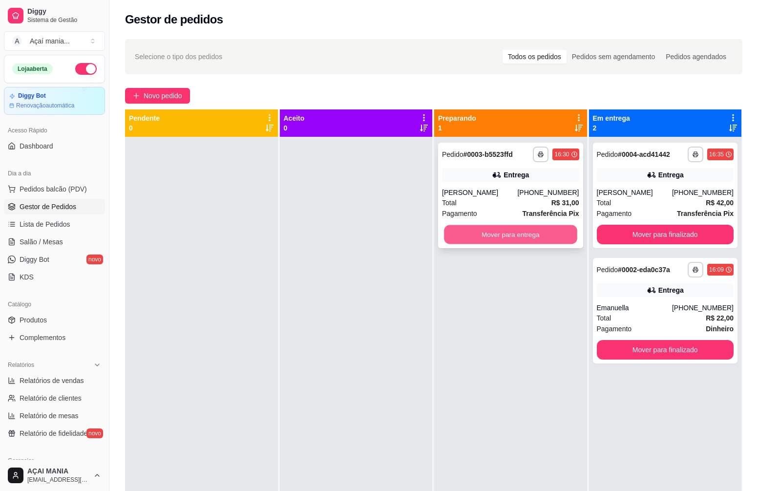
click at [537, 240] on button "Mover para entrega" at bounding box center [510, 234] width 133 height 19
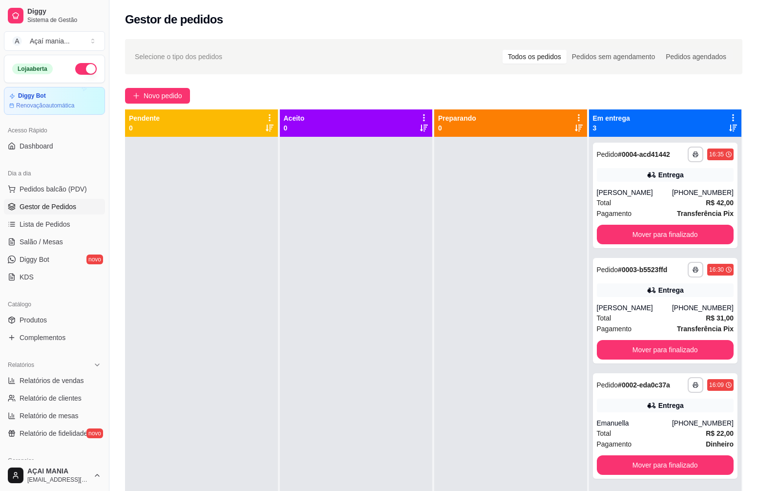
click at [429, 347] on div "Aceito 0" at bounding box center [357, 368] width 154 height 518
click at [280, 316] on div at bounding box center [356, 382] width 153 height 491
click at [509, 304] on div at bounding box center [510, 382] width 153 height 491
click at [654, 410] on div "Entrega" at bounding box center [664, 405] width 137 height 14
click at [637, 296] on div "Entrega" at bounding box center [664, 290] width 137 height 14
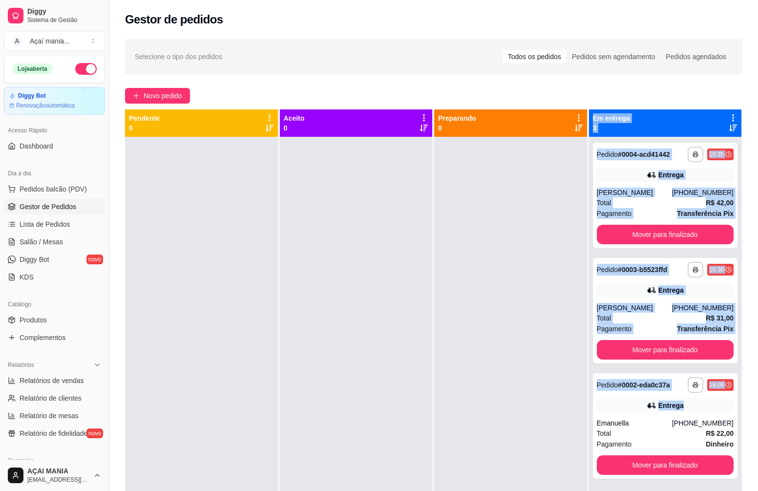
drag, startPoint x: 570, startPoint y: 320, endPoint x: 766, endPoint y: 428, distance: 223.9
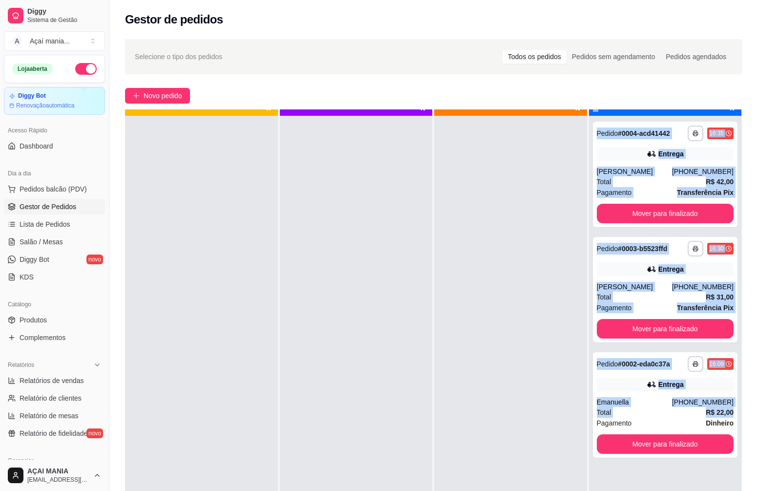
scroll to position [27, 0]
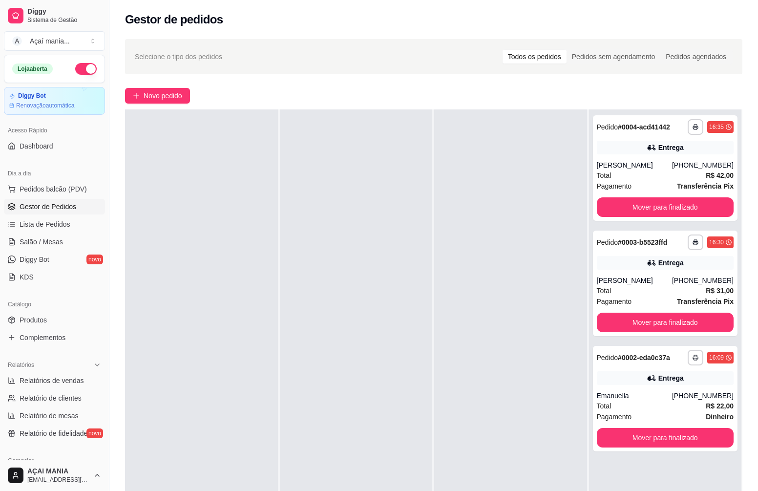
drag, startPoint x: 312, startPoint y: 398, endPoint x: 490, endPoint y: 300, distance: 202.8
click at [330, 390] on div at bounding box center [356, 354] width 153 height 491
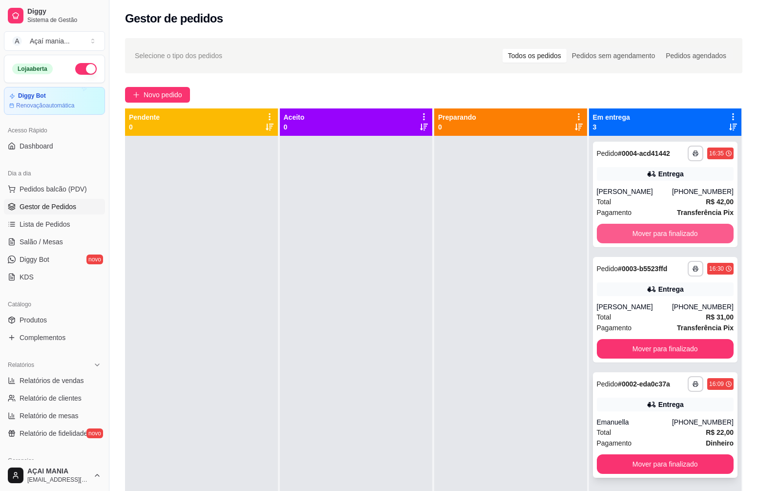
scroll to position [0, 0]
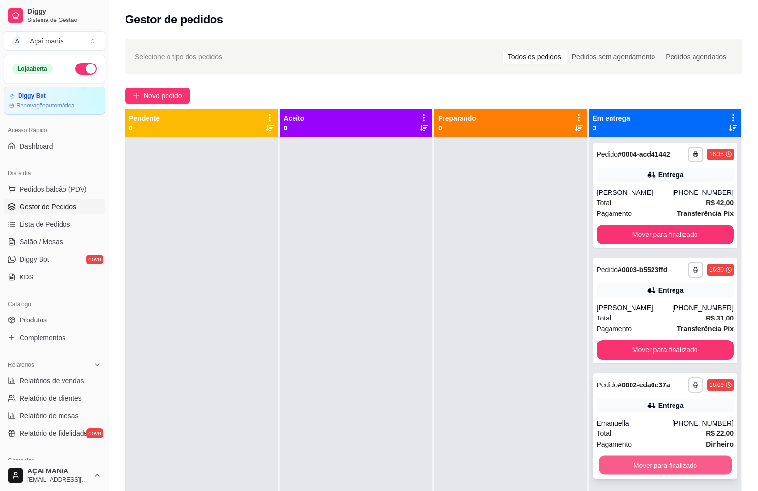
click at [704, 461] on button "Mover para finalizado" at bounding box center [664, 464] width 133 height 19
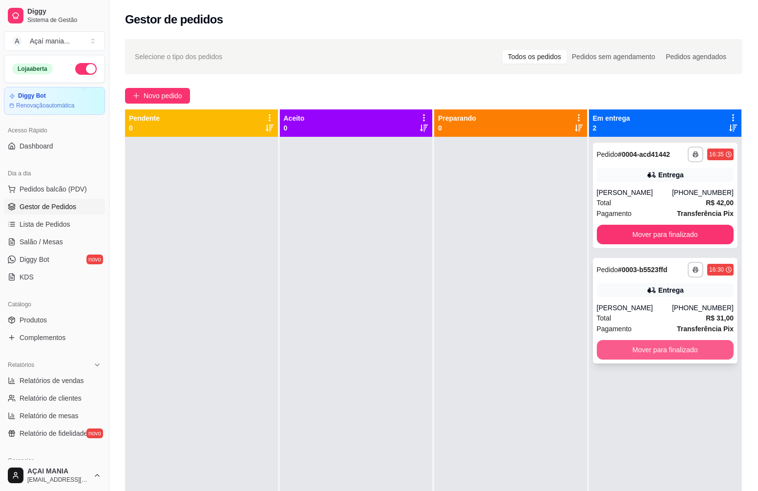
click at [678, 350] on button "Mover para finalizado" at bounding box center [664, 350] width 137 height 20
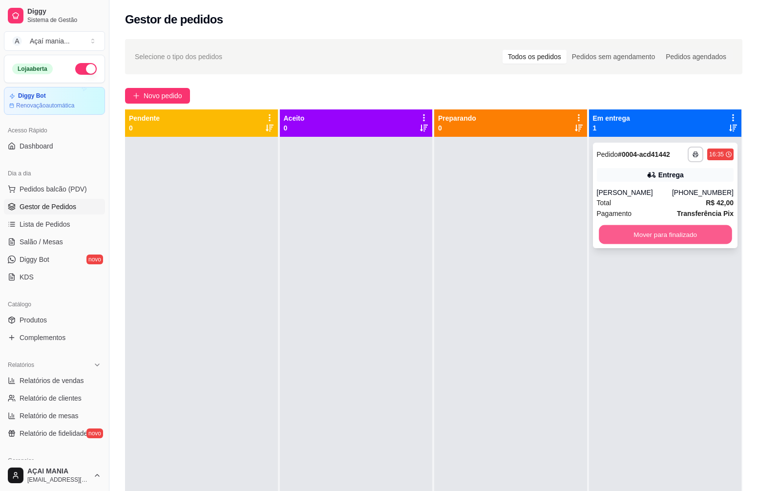
click at [674, 238] on button "Mover para finalizado" at bounding box center [664, 234] width 133 height 19
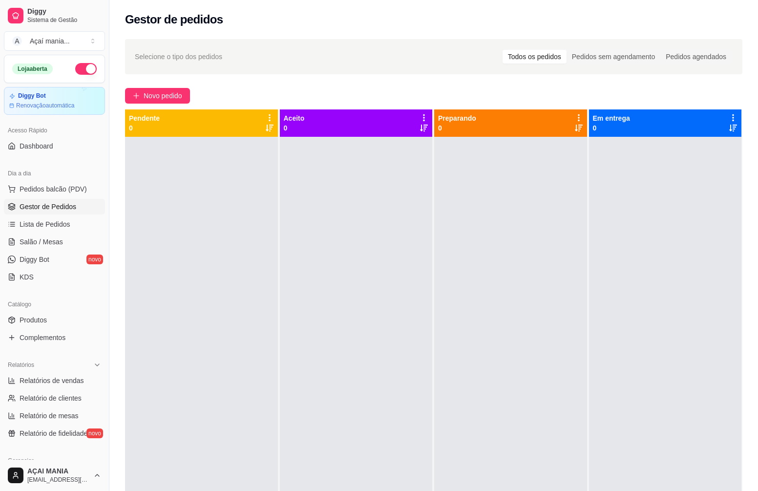
drag, startPoint x: 331, startPoint y: 407, endPoint x: 320, endPoint y: 411, distance: 11.8
click at [330, 406] on div at bounding box center [356, 382] width 153 height 491
click at [340, 217] on div at bounding box center [356, 382] width 153 height 491
click at [42, 224] on span "Lista de Pedidos" at bounding box center [45, 224] width 51 height 10
